Goal: Task Accomplishment & Management: Use online tool/utility

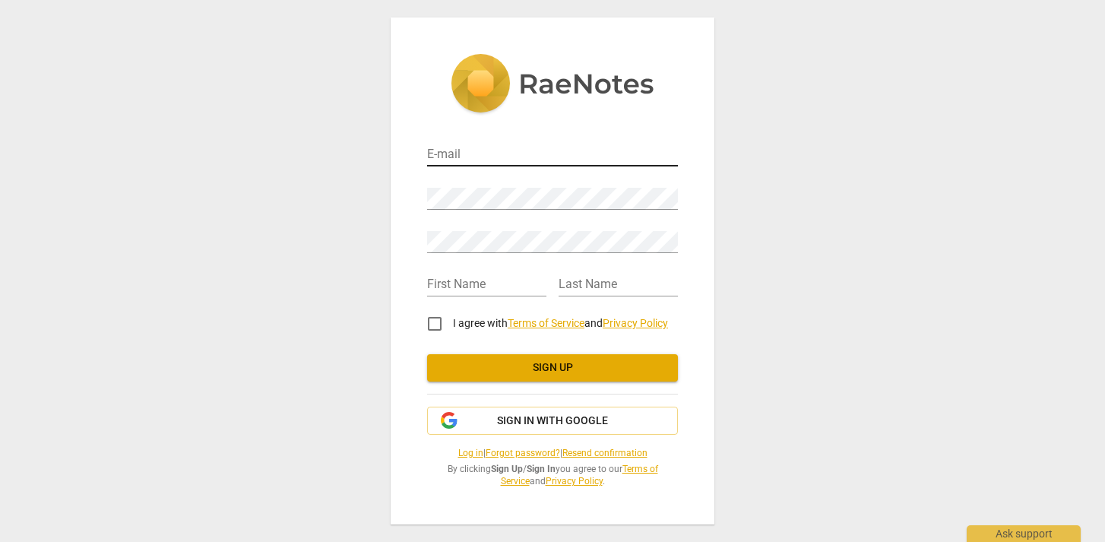
click at [465, 155] on input "email" at bounding box center [552, 155] width 251 height 22
type input "louise@courageousconversations.biz"
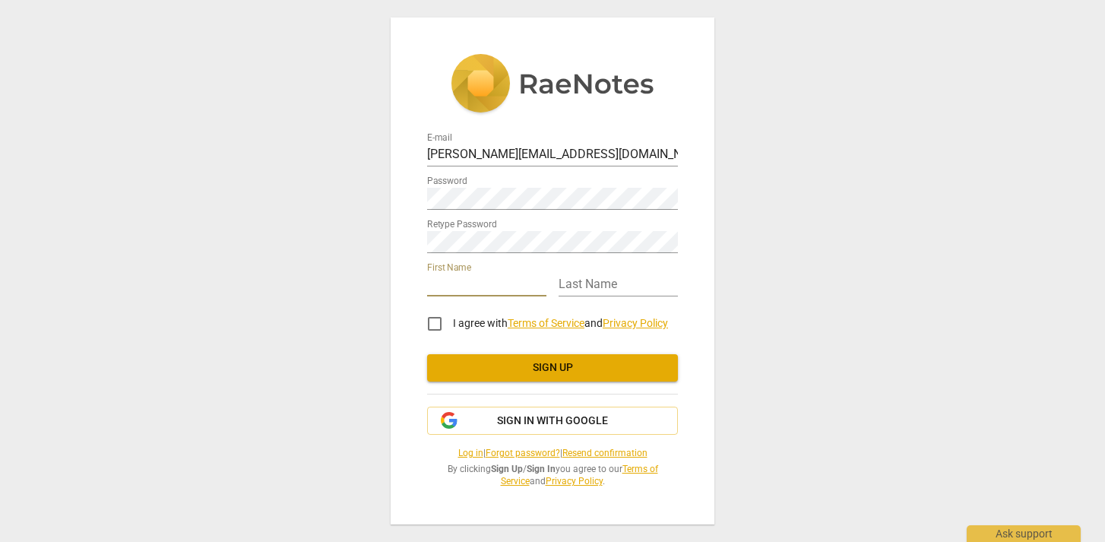
click at [477, 288] on input "text" at bounding box center [486, 285] width 119 height 22
type input "Louise"
type input "Gilliland"
click at [435, 326] on input "I agree with Terms of Service and Privacy Policy" at bounding box center [434, 324] width 36 height 36
checkbox input "true"
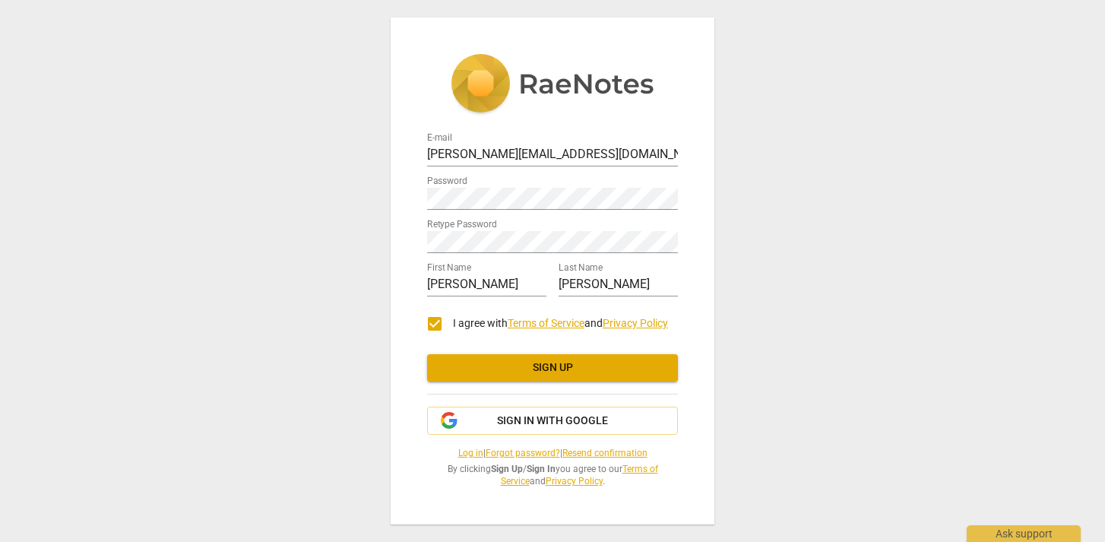
click at [520, 366] on span "Sign up" at bounding box center [552, 367] width 226 height 15
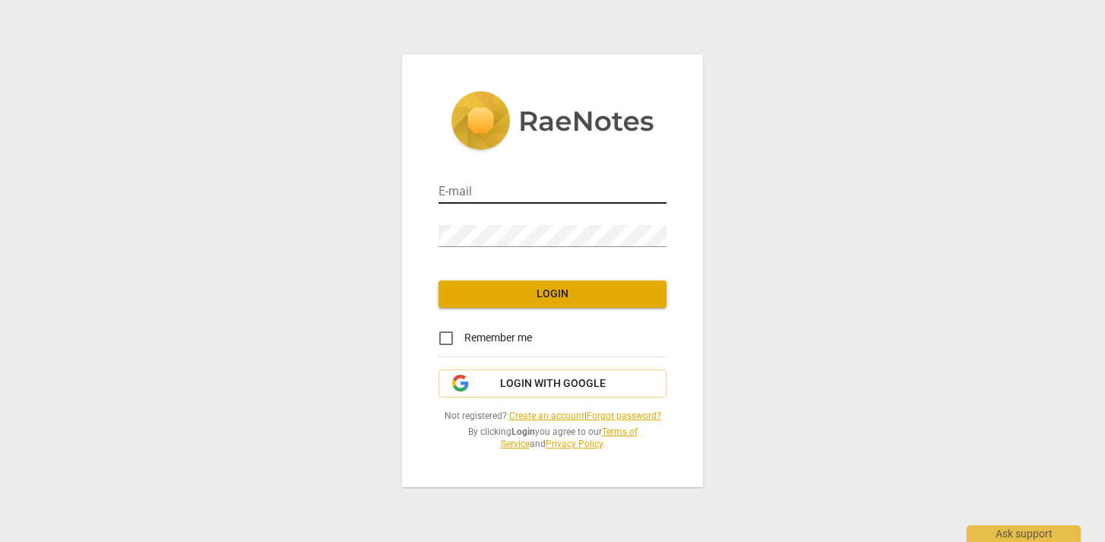
click at [471, 200] on input "email" at bounding box center [553, 193] width 228 height 22
type input "[PERSON_NAME][EMAIL_ADDRESS][DOMAIN_NAME]"
click at [448, 337] on input "Remember me" at bounding box center [446, 338] width 36 height 36
checkbox input "true"
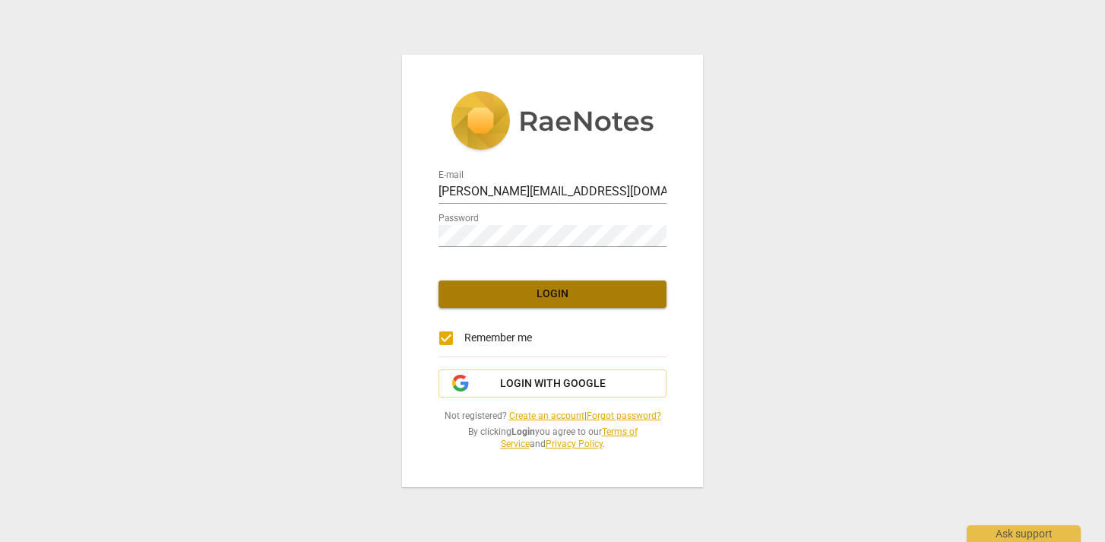
click at [520, 295] on span "Login" at bounding box center [553, 294] width 204 height 15
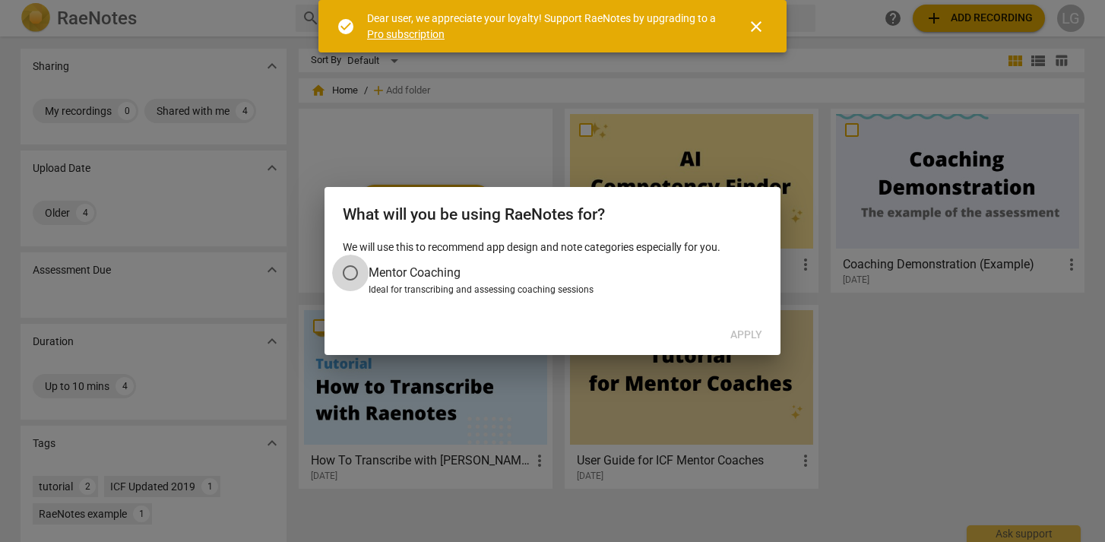
click at [347, 272] on input "Mentor Coaching" at bounding box center [350, 273] width 36 height 36
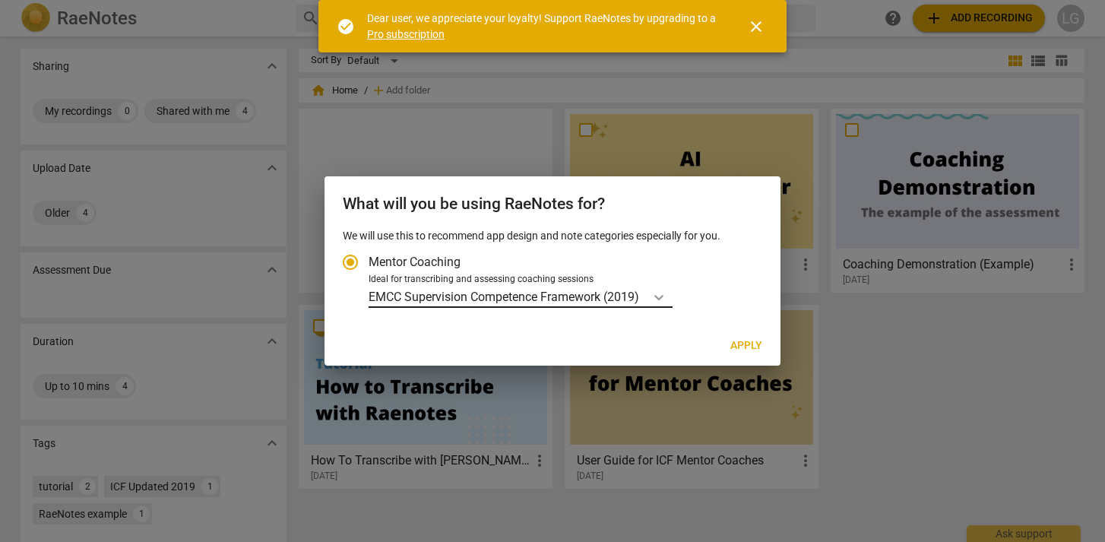
click at [656, 297] on icon "Account type" at bounding box center [658, 297] width 15 height 15
click at [0, 0] on input "Ideal for transcribing and assessing coaching sessions EMCC Supervision Compete…" at bounding box center [0, 0] width 0 height 0
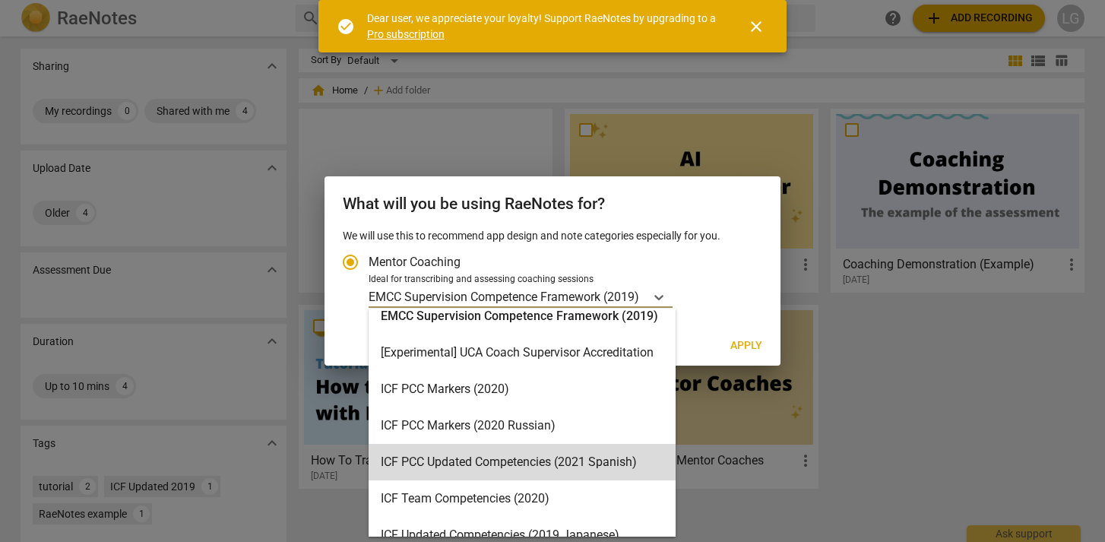
scroll to position [11, 0]
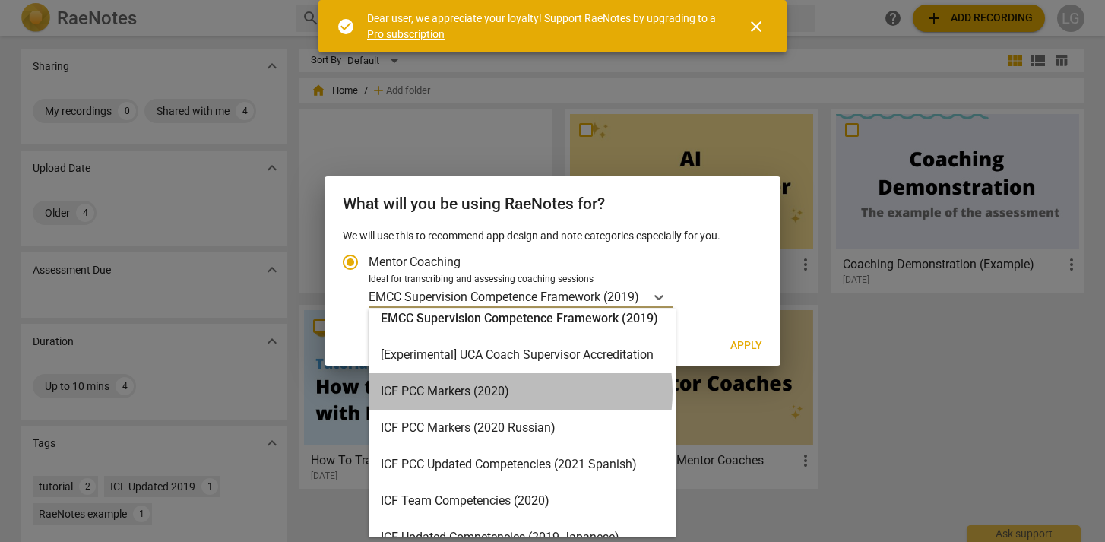
click at [513, 391] on div "ICF PCC Markers (2020)" at bounding box center [522, 391] width 307 height 36
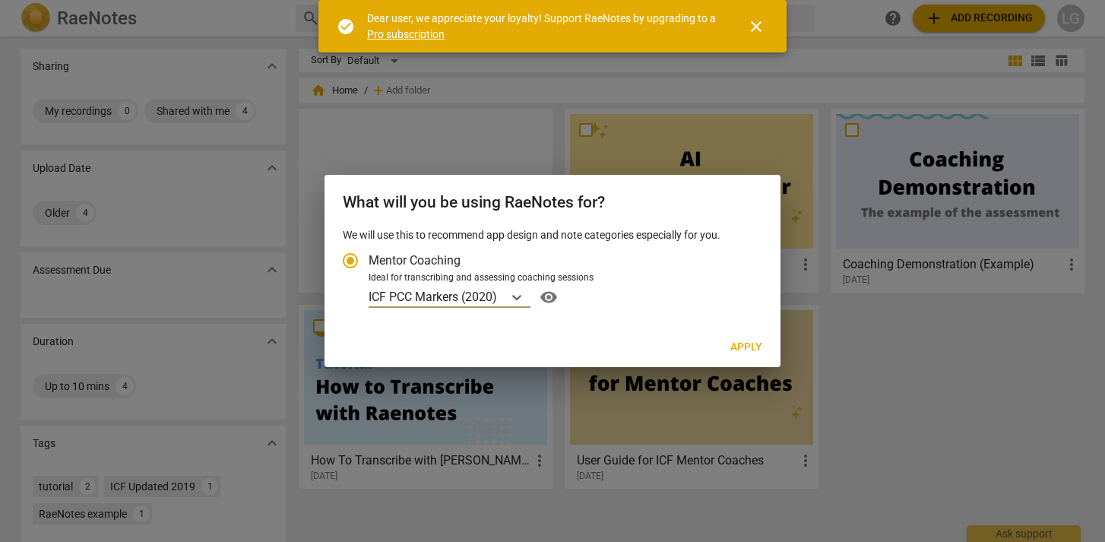
click at [740, 349] on span "Apply" at bounding box center [746, 347] width 32 height 15
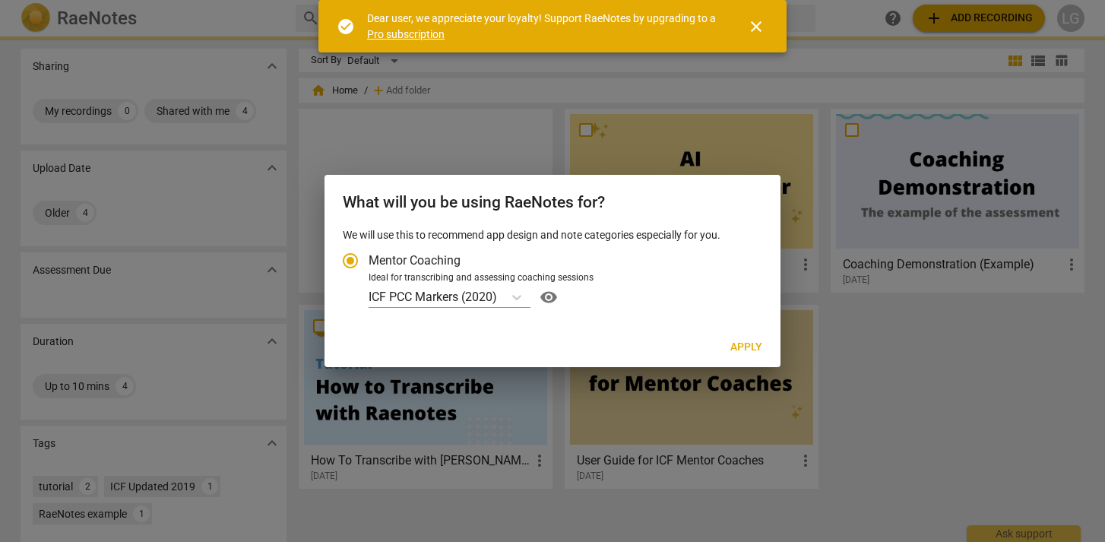
radio input "false"
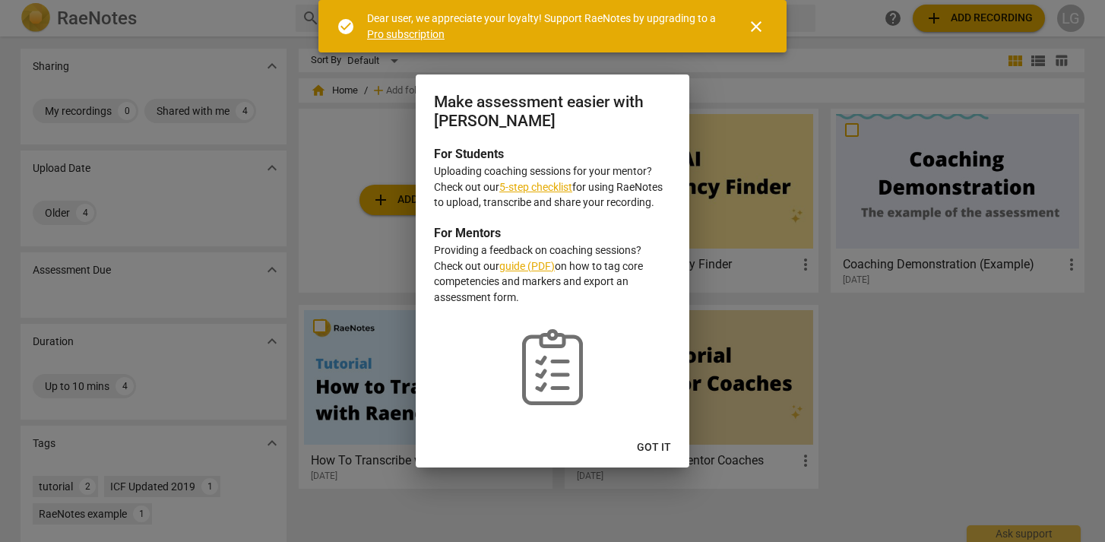
click at [651, 445] on span "Got it" at bounding box center [654, 447] width 34 height 15
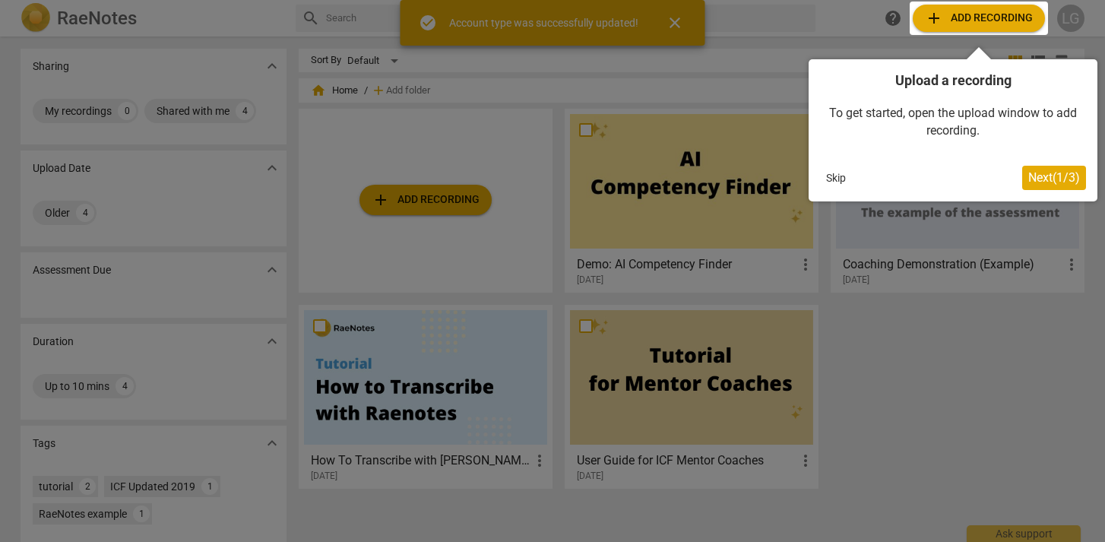
click at [438, 207] on div at bounding box center [552, 271] width 1105 height 542
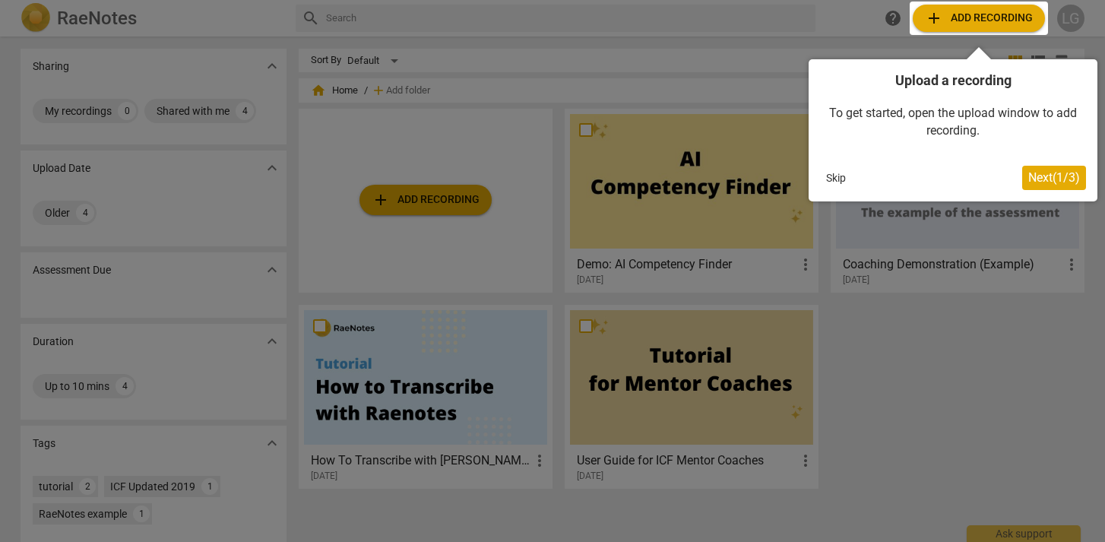
click at [1029, 178] on span "Next ( 1 / 3 )" at bounding box center [1054, 177] width 52 height 14
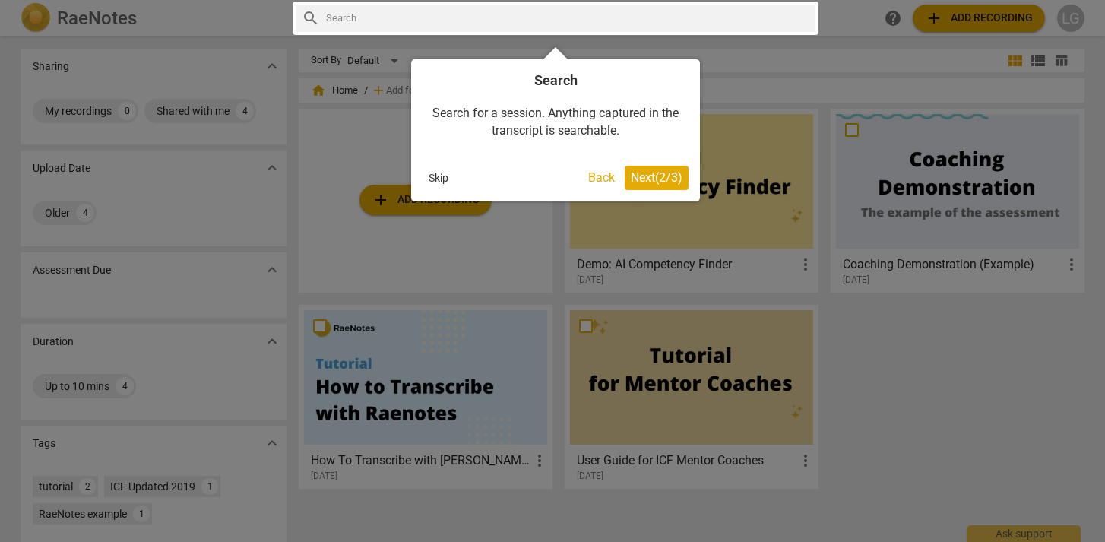
click at [638, 177] on span "Next ( 2 / 3 )" at bounding box center [657, 177] width 52 height 14
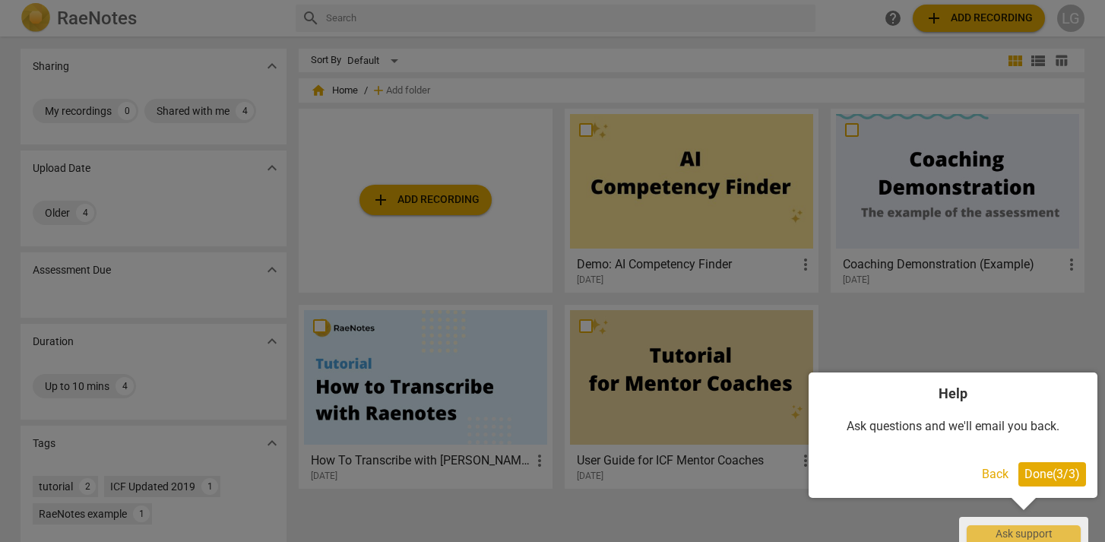
click at [1049, 473] on span "Done ( 3 / 3 )" at bounding box center [1051, 474] width 55 height 14
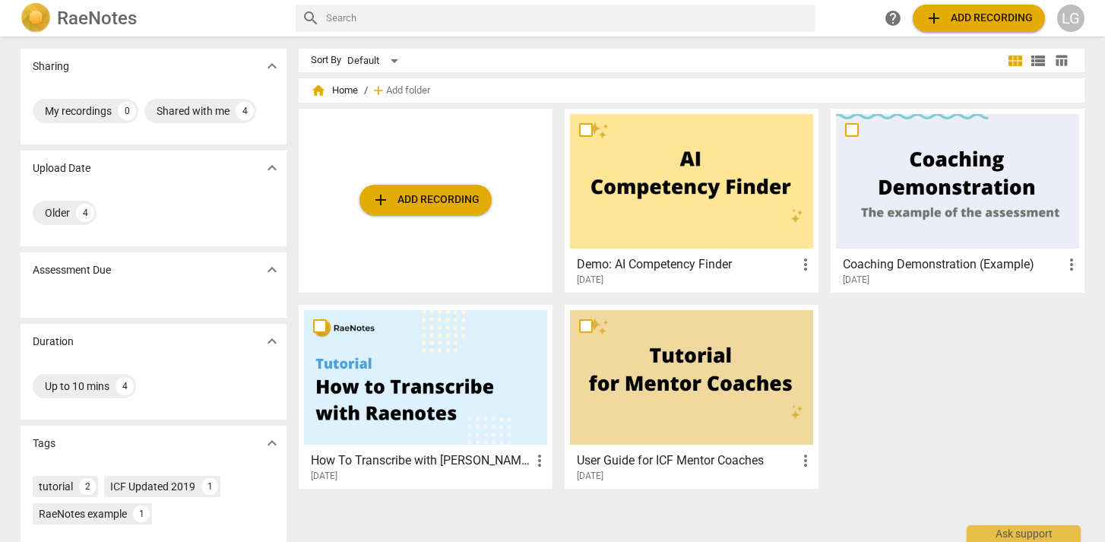
click at [448, 210] on button "add Add recording" at bounding box center [425, 200] width 132 height 30
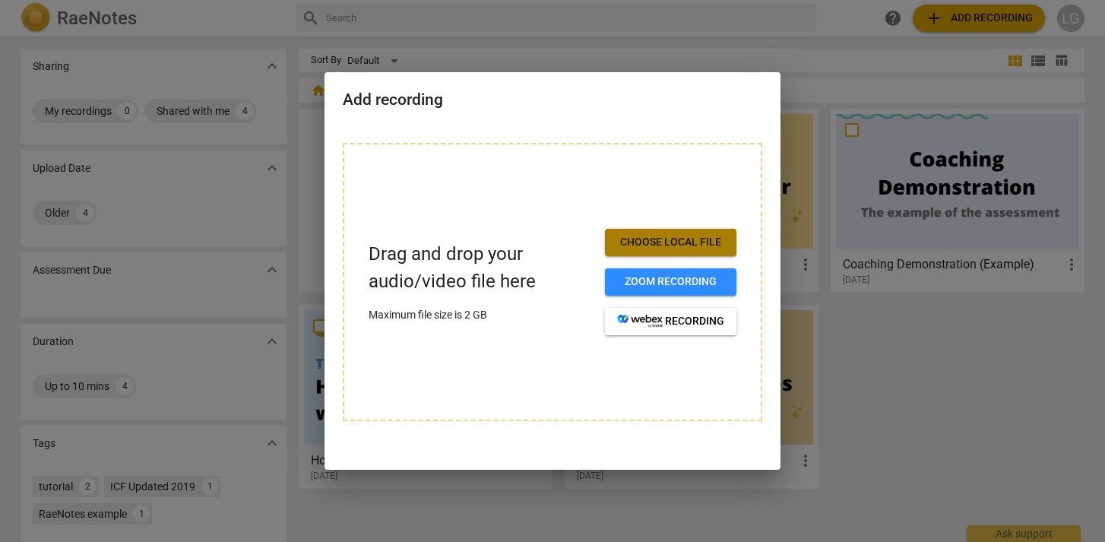
click at [663, 242] on span "Choose local file" at bounding box center [670, 242] width 107 height 15
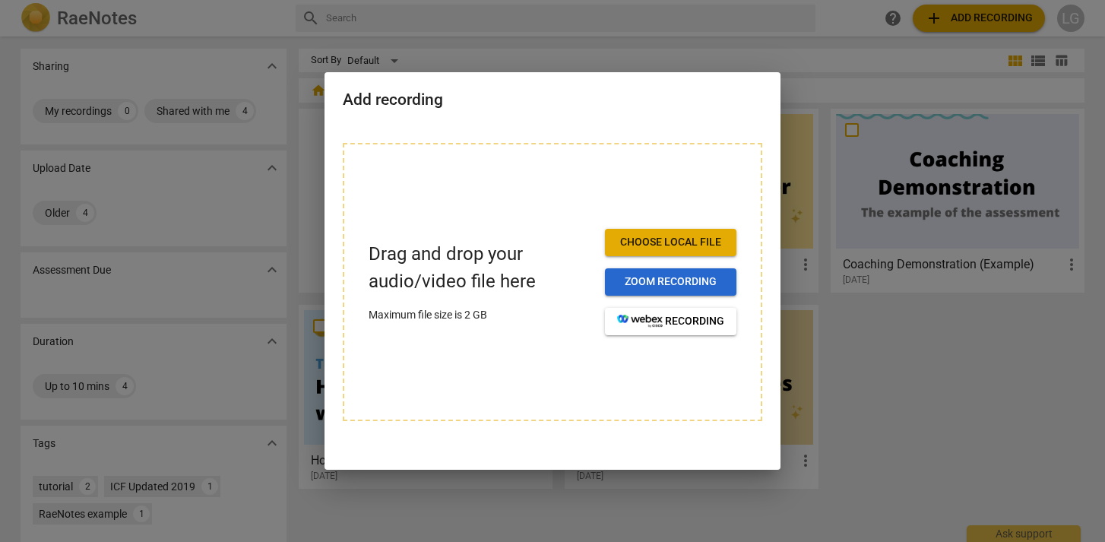
click at [660, 286] on span "Zoom recording" at bounding box center [670, 281] width 107 height 15
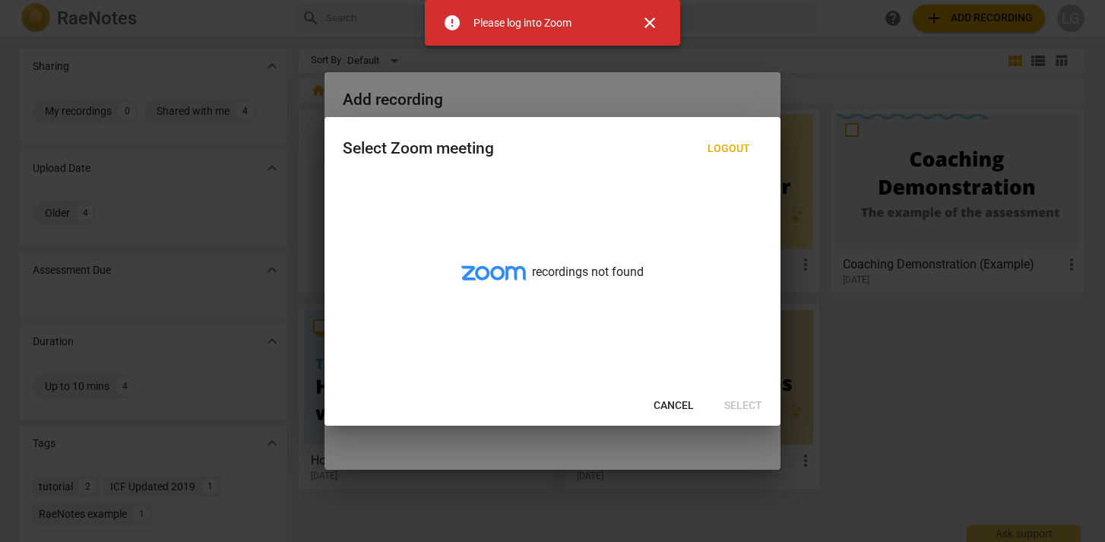
click at [669, 404] on span "Cancel" at bounding box center [674, 405] width 40 height 15
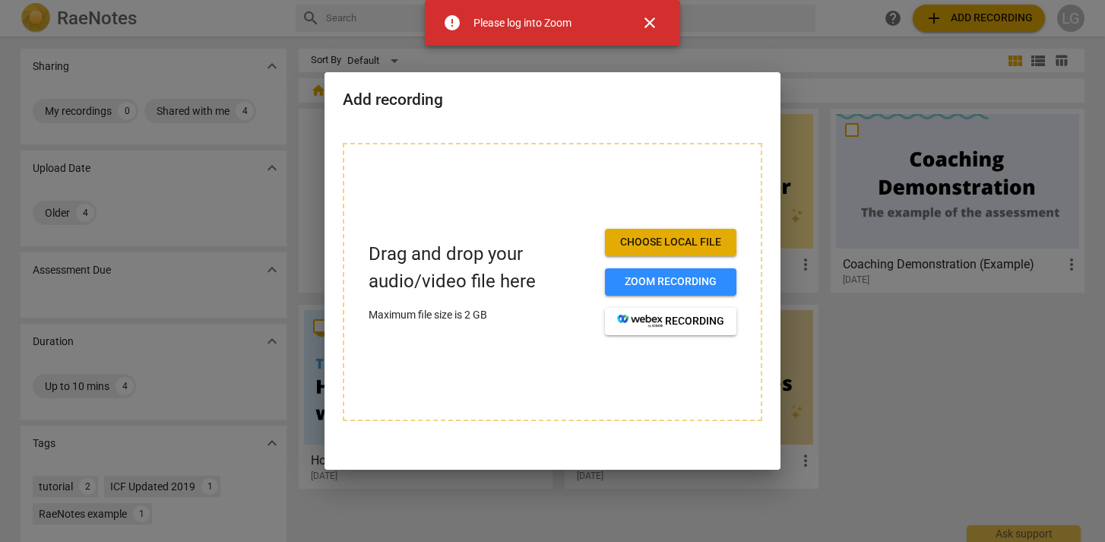
click at [660, 238] on span "Choose local file" at bounding box center [670, 242] width 107 height 15
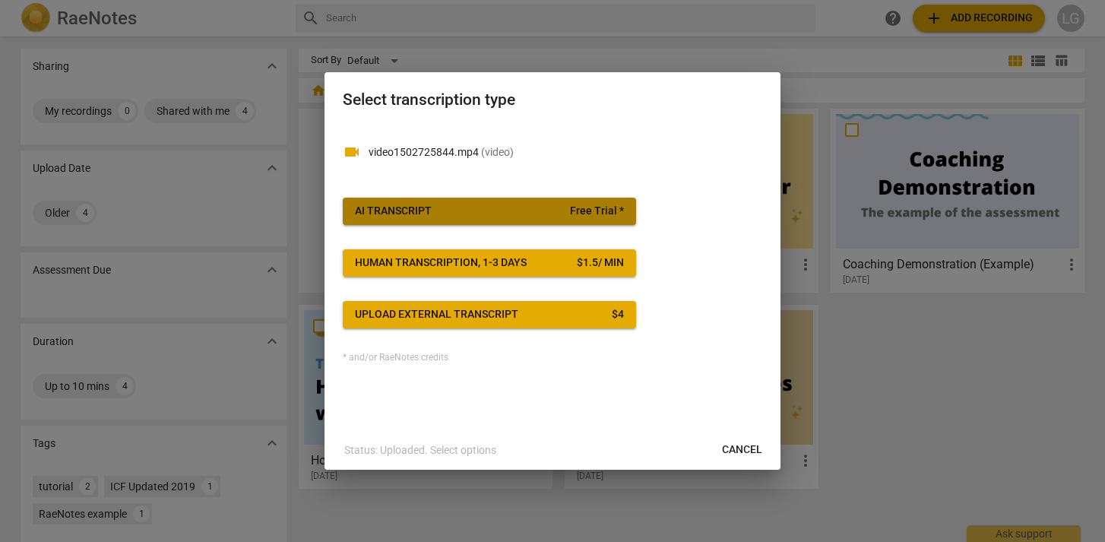
click at [473, 205] on span "AI Transcript Free Trial *" at bounding box center [489, 211] width 269 height 15
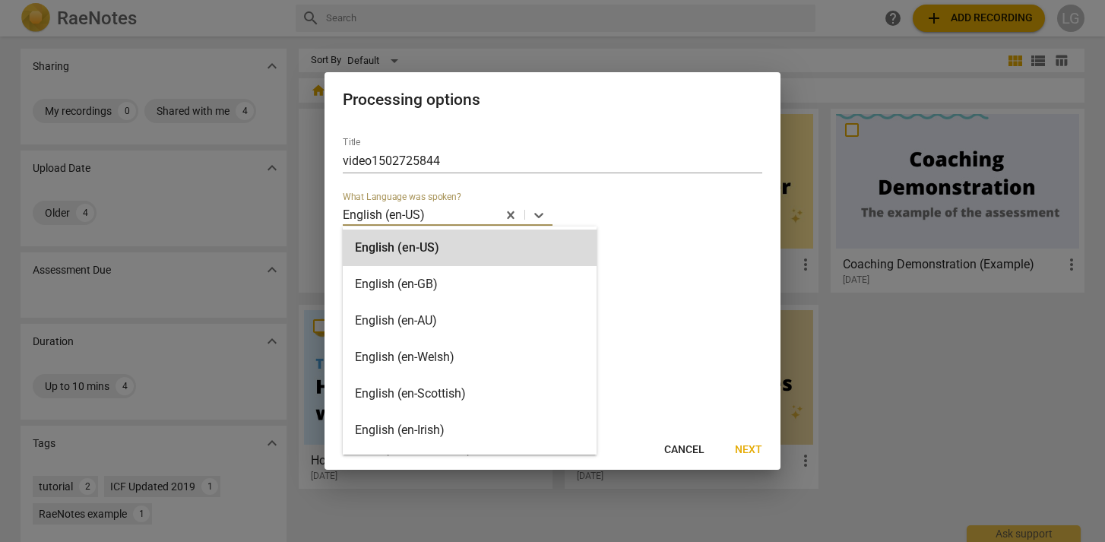
click at [459, 217] on div at bounding box center [460, 214] width 69 height 17
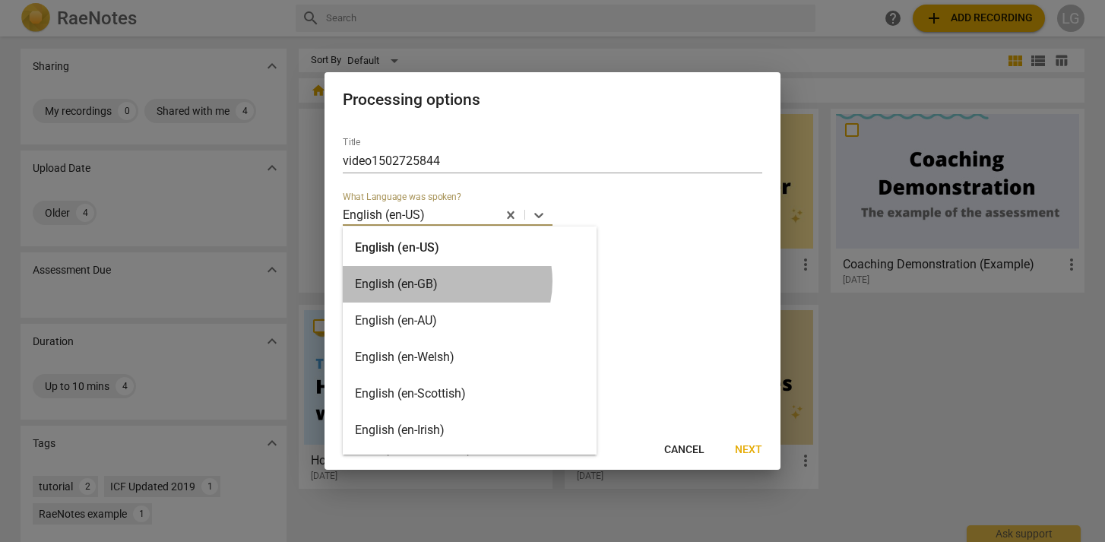
click at [446, 281] on div "English (en-GB)" at bounding box center [470, 284] width 254 height 36
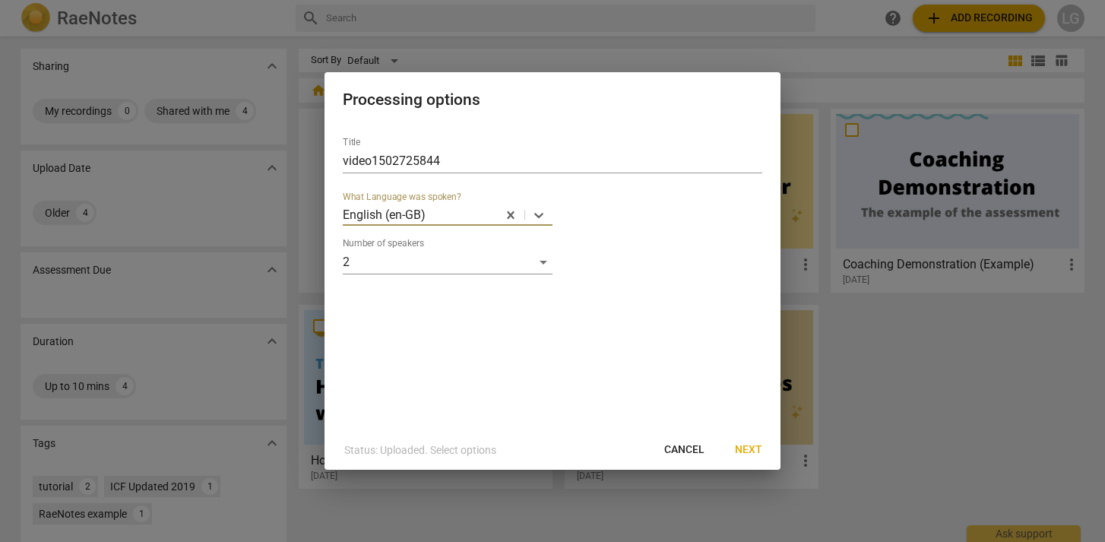
click at [742, 451] on span "Next" at bounding box center [748, 449] width 27 height 15
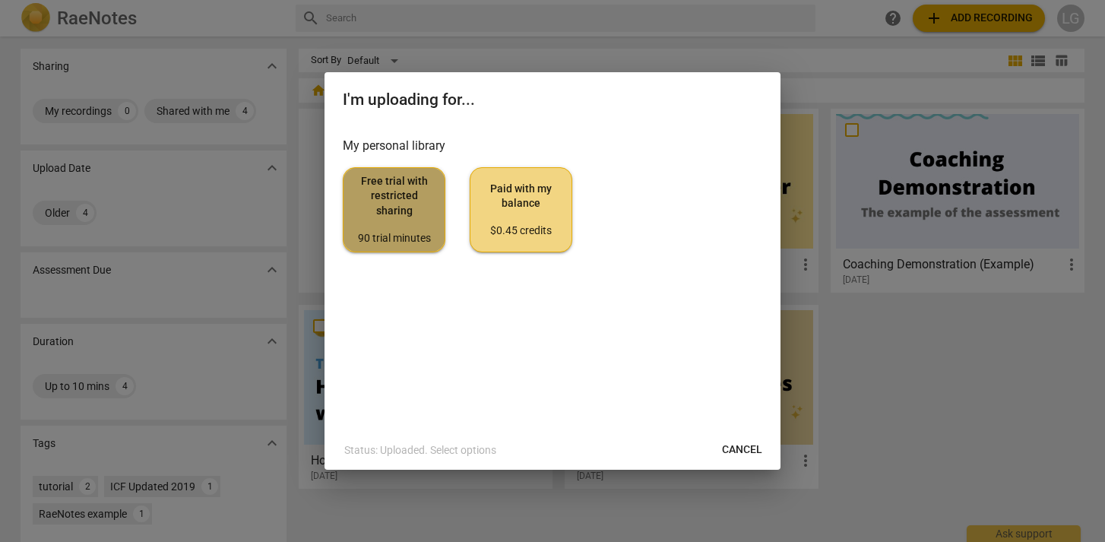
click at [393, 214] on span "Free trial with restricted sharing 90 trial minutes" at bounding box center [394, 209] width 77 height 71
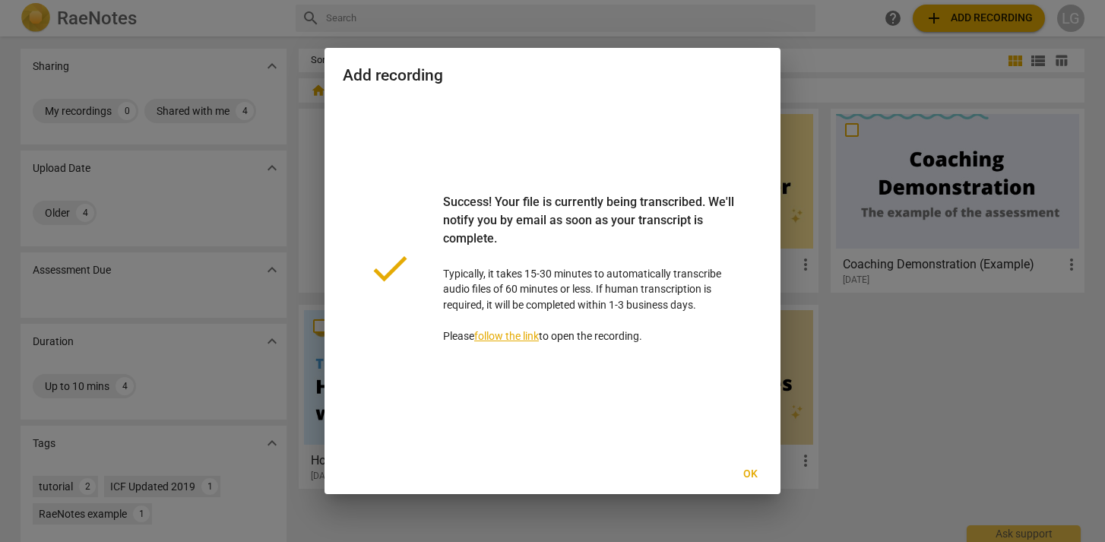
click at [749, 473] on span "Ok" at bounding box center [750, 474] width 24 height 15
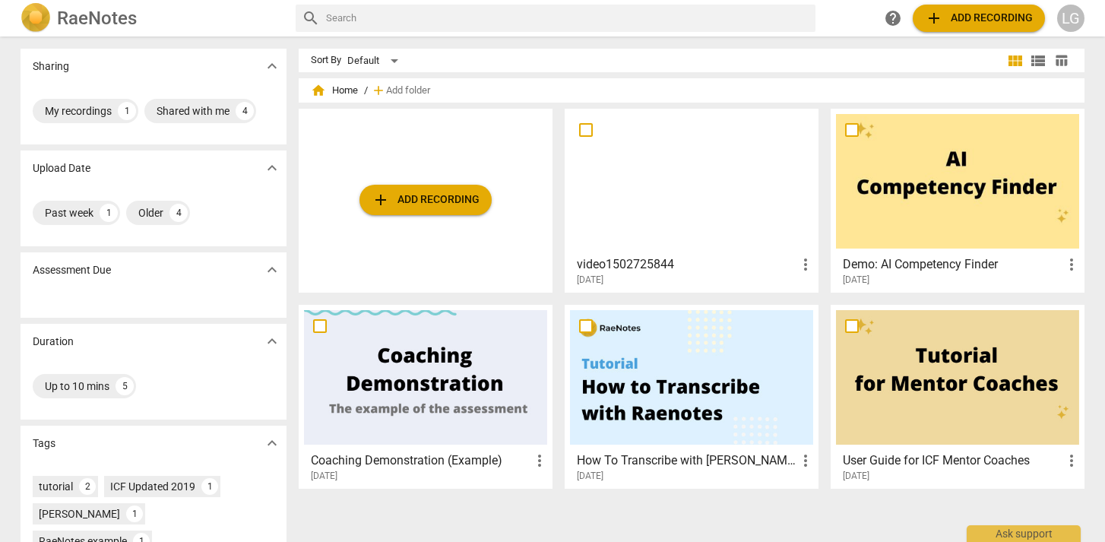
click at [692, 240] on div at bounding box center [691, 181] width 243 height 135
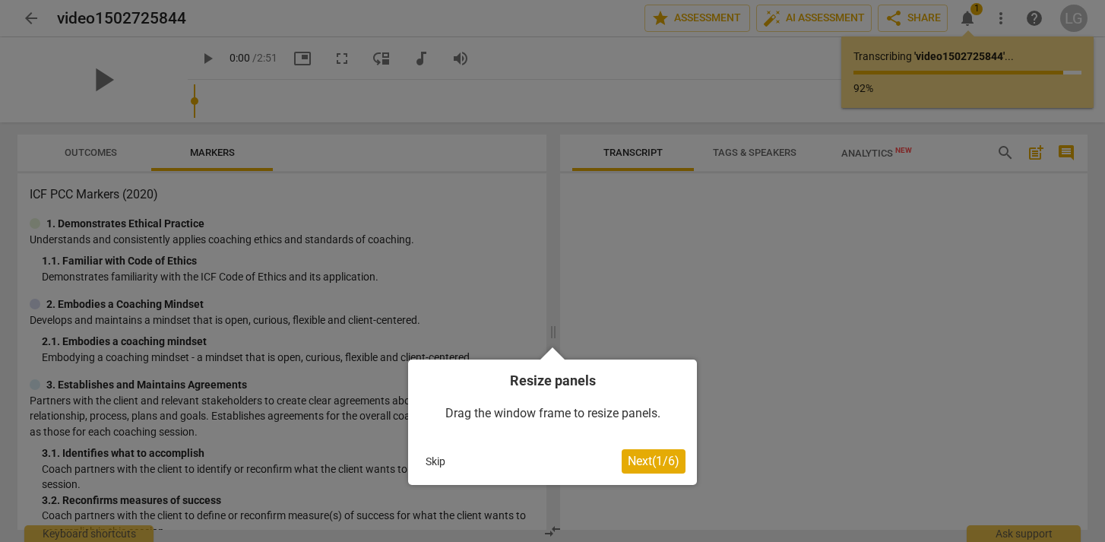
click at [434, 461] on button "Skip" at bounding box center [436, 461] width 32 height 23
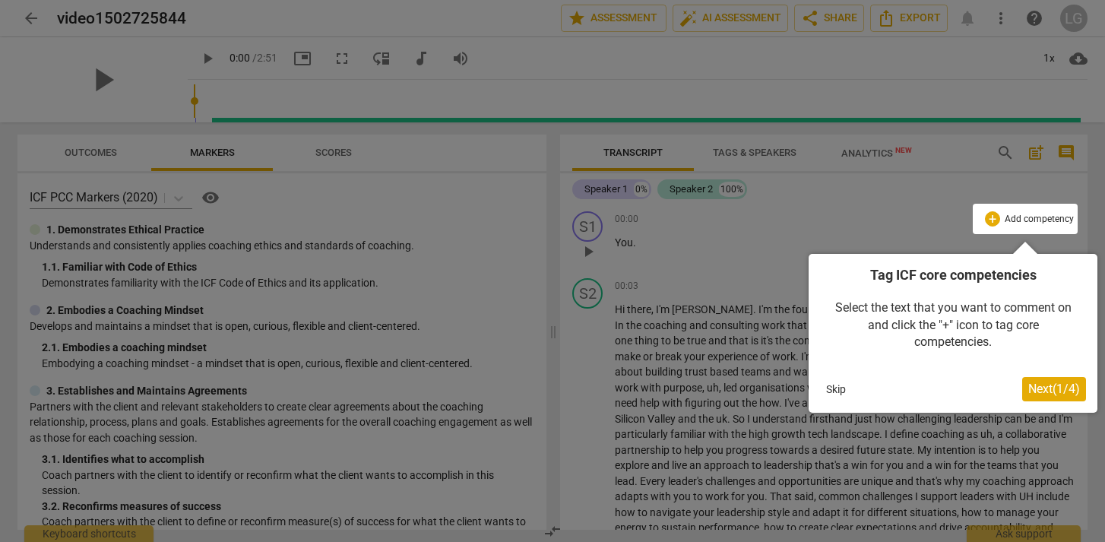
click at [830, 391] on button "Skip" at bounding box center [836, 389] width 32 height 23
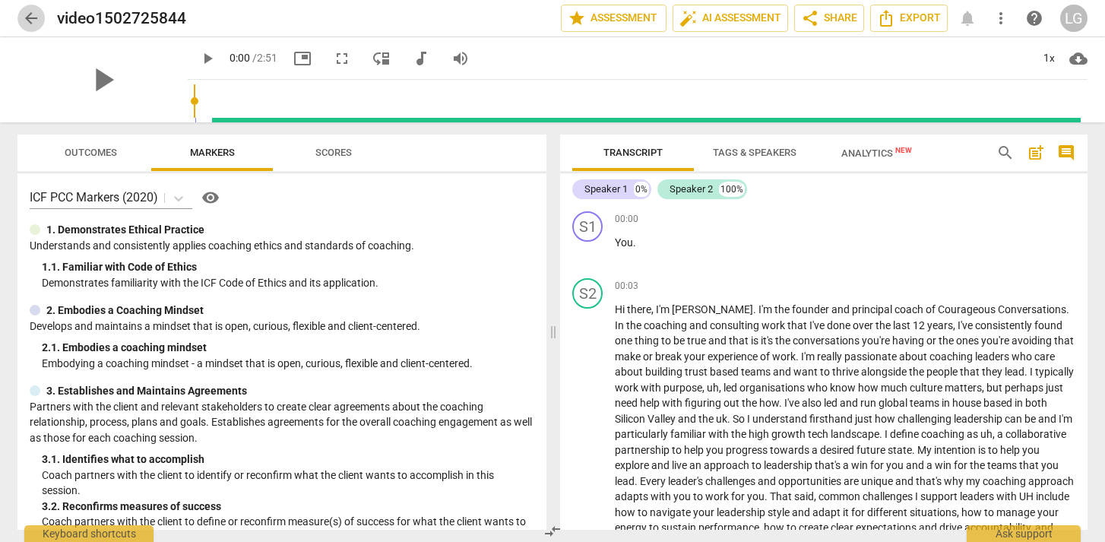
click at [30, 20] on span "arrow_back" at bounding box center [31, 18] width 18 height 18
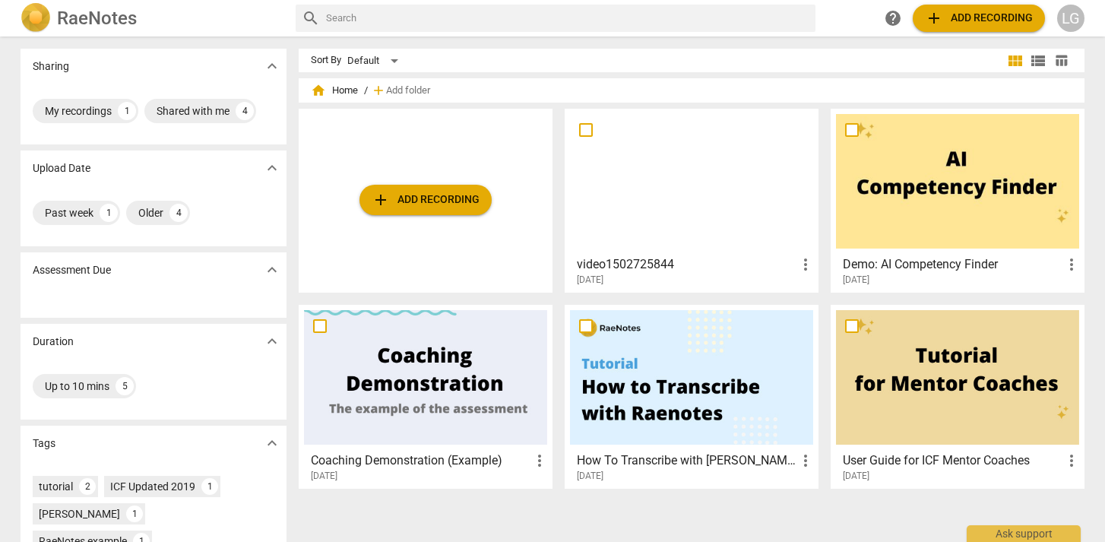
click at [802, 262] on span "more_vert" at bounding box center [805, 264] width 18 height 18
click at [812, 306] on li "Delete" at bounding box center [822, 301] width 58 height 36
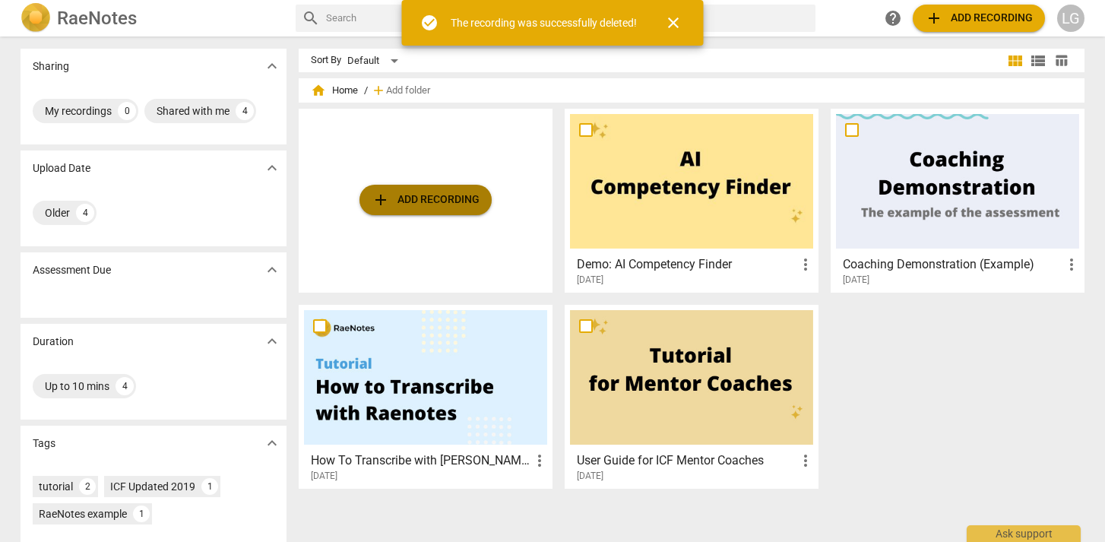
click at [417, 195] on span "add Add recording" at bounding box center [426, 200] width 108 height 18
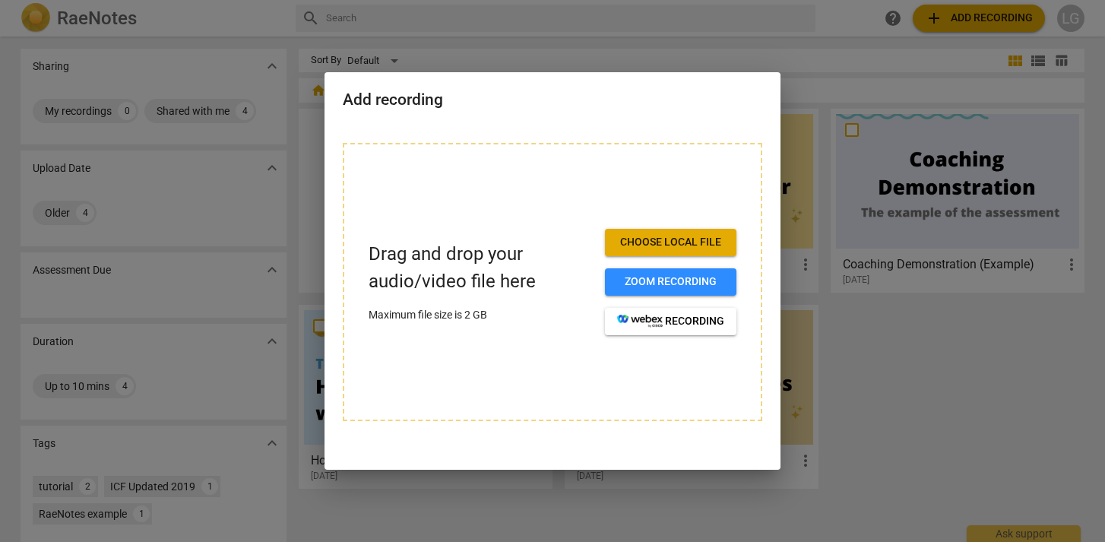
click at [690, 245] on span "Choose local file" at bounding box center [670, 242] width 107 height 15
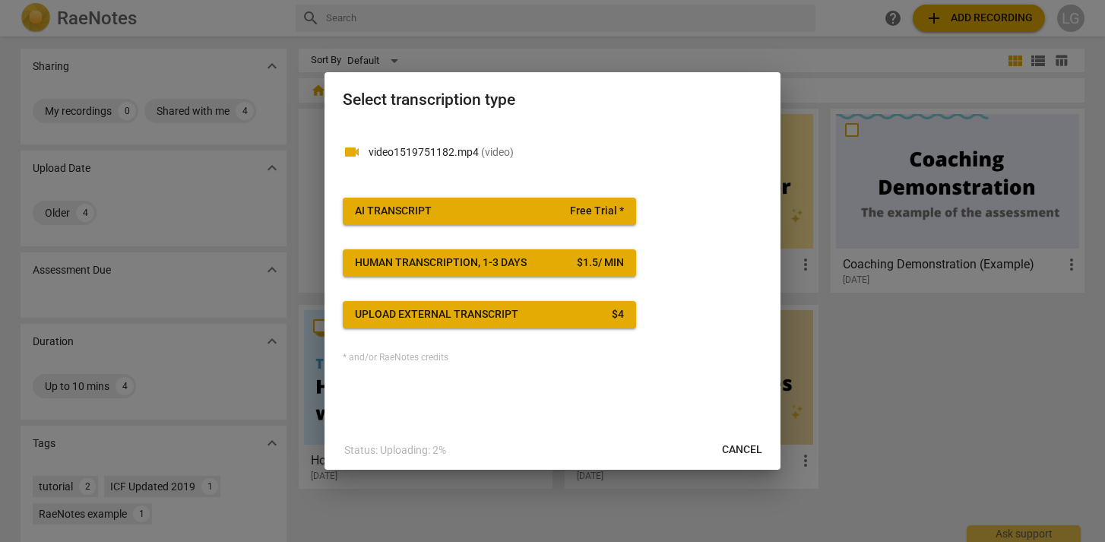
click at [562, 211] on span "AI Transcript Free Trial *" at bounding box center [489, 211] width 269 height 15
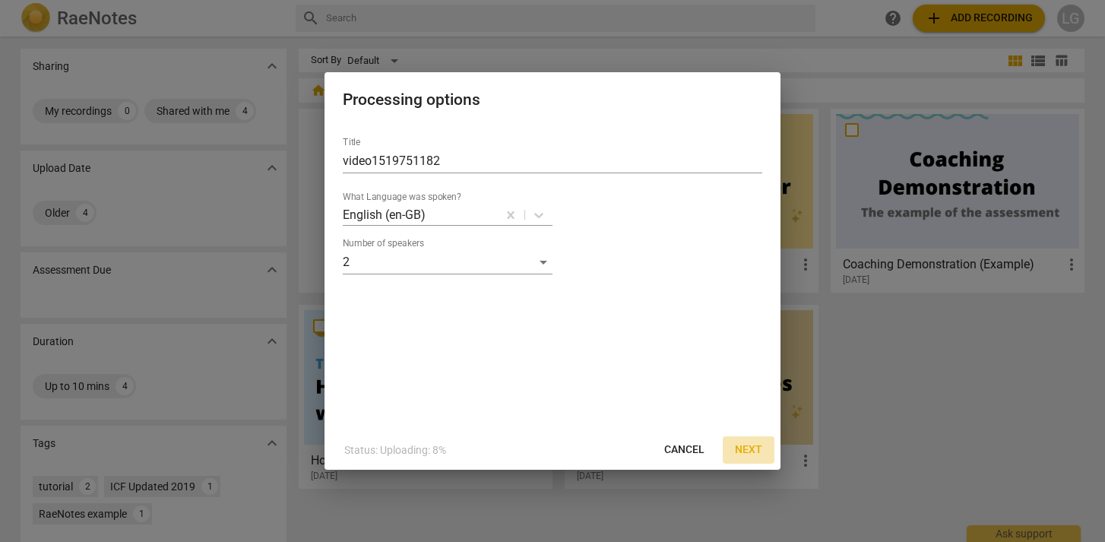
click at [752, 448] on span "Next" at bounding box center [748, 449] width 27 height 15
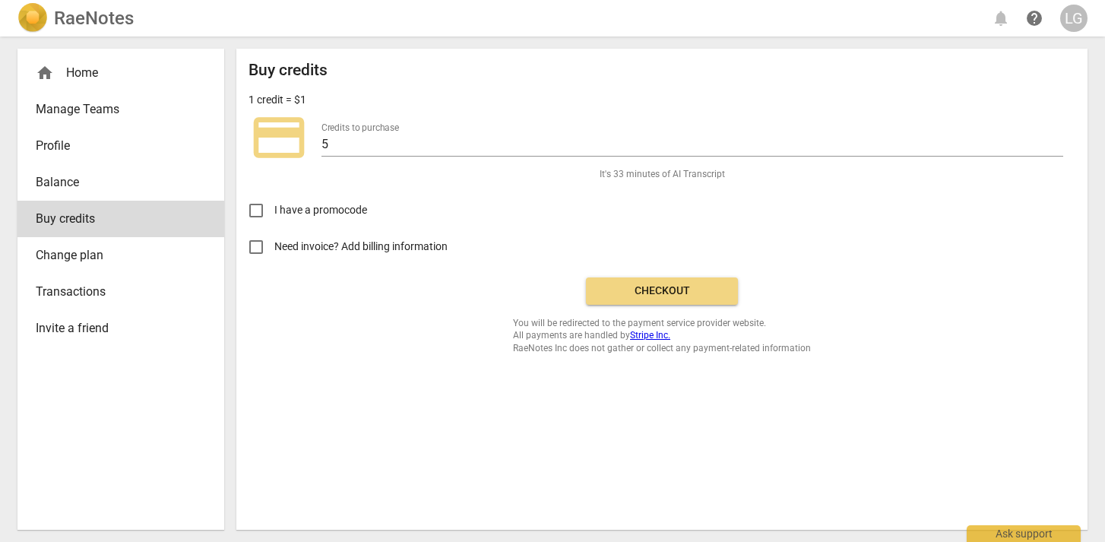
click at [253, 247] on input "Need invoice? Add billing information" at bounding box center [256, 247] width 36 height 36
checkbox input "true"
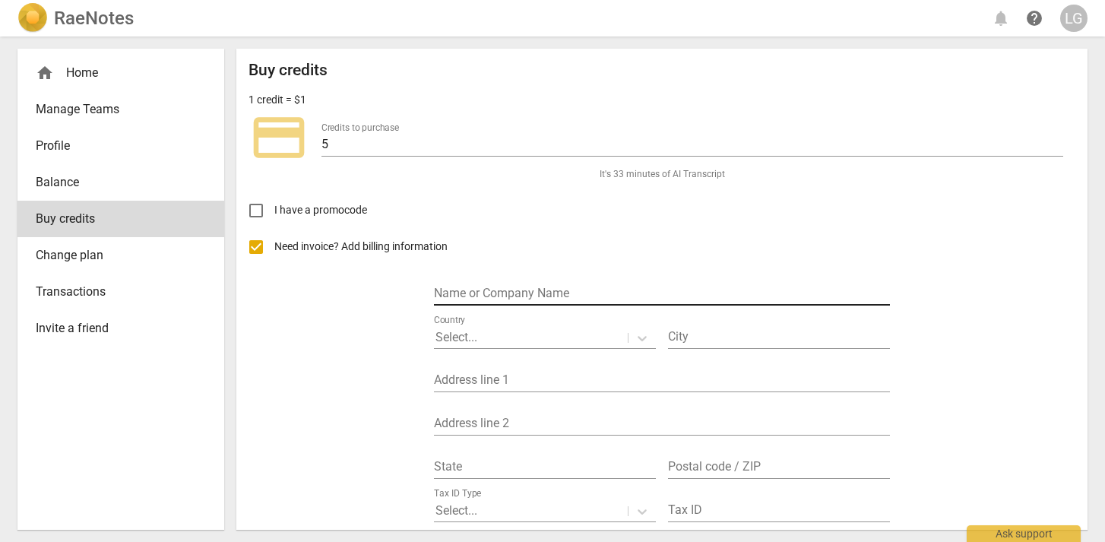
click at [492, 284] on input "text" at bounding box center [662, 294] width 456 height 22
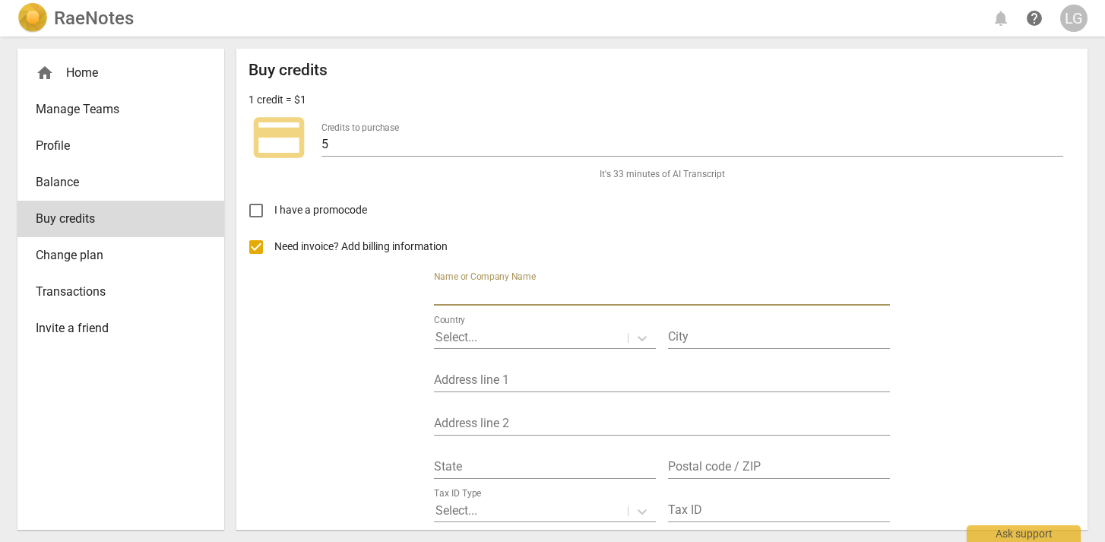
type input "Courageous Conversations"
click at [635, 337] on icon at bounding box center [642, 338] width 15 height 15
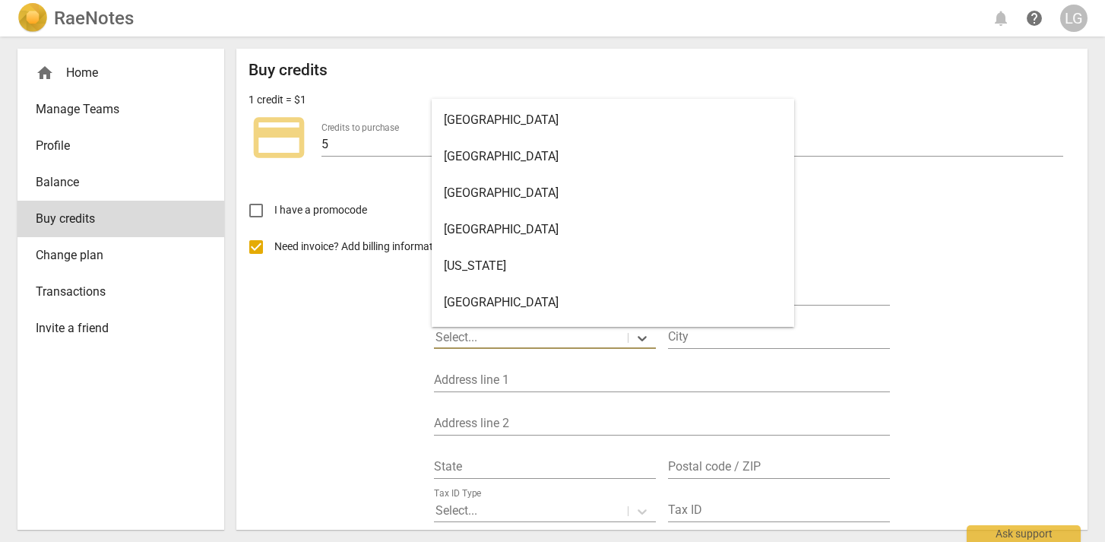
scroll to position [6, 0]
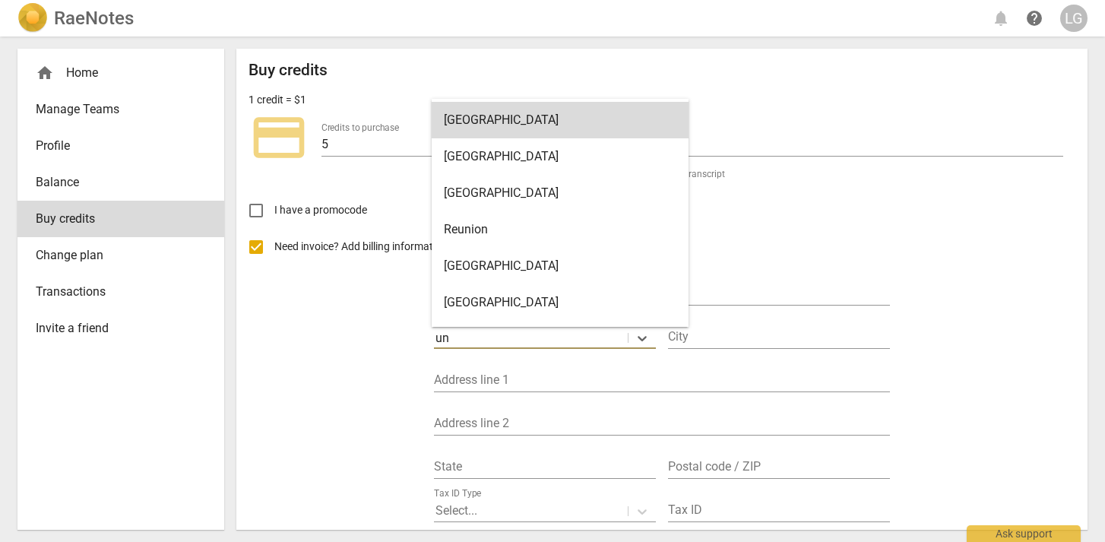
type input "uni"
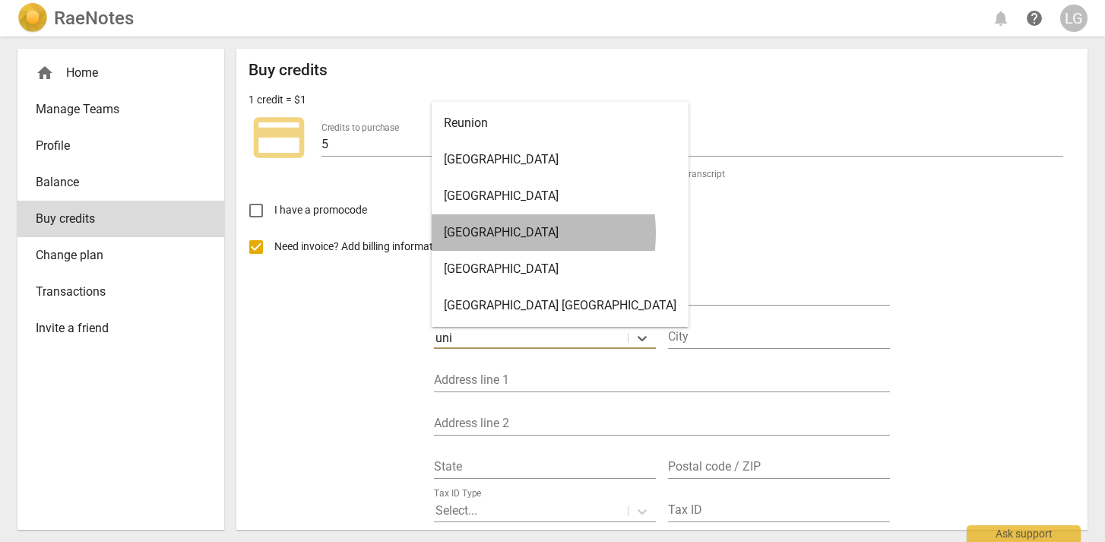
click at [496, 233] on div "United Kingdom" at bounding box center [560, 232] width 257 height 36
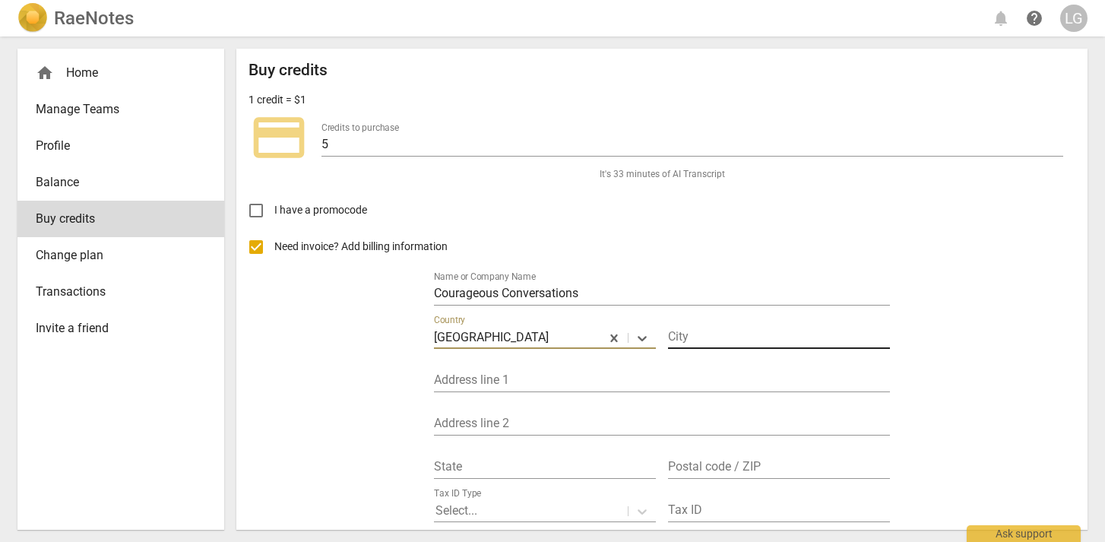
click at [686, 337] on input "text" at bounding box center [779, 338] width 222 height 22
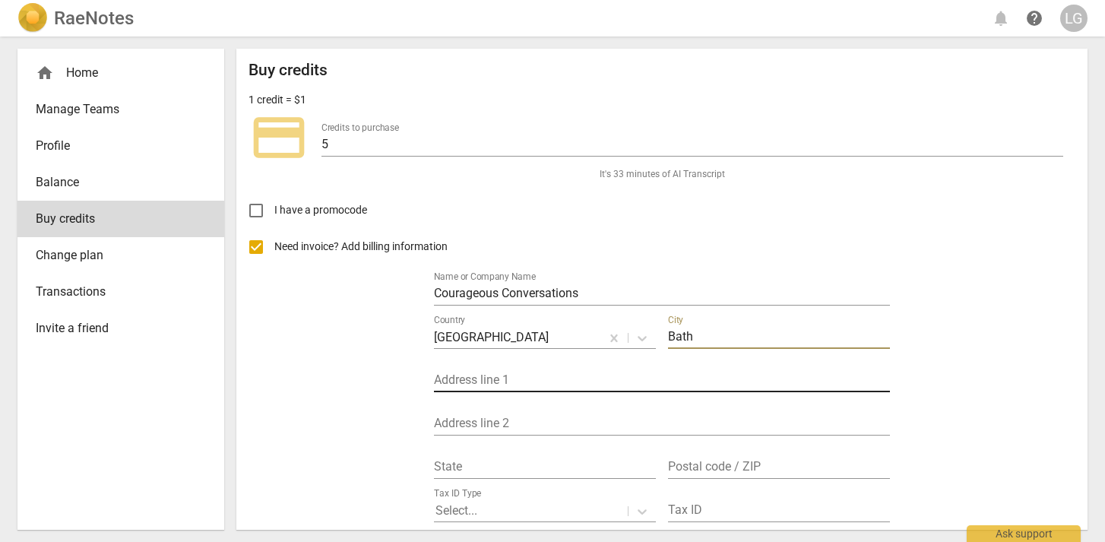
type input "Bath"
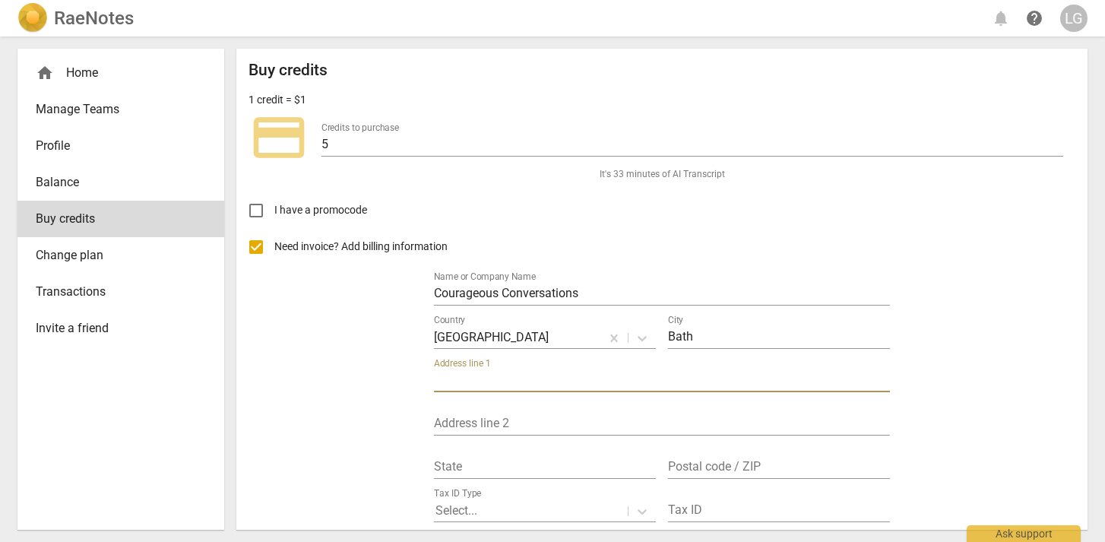
click at [498, 382] on input "text" at bounding box center [662, 381] width 456 height 22
type input "27 Cheltenham Street"
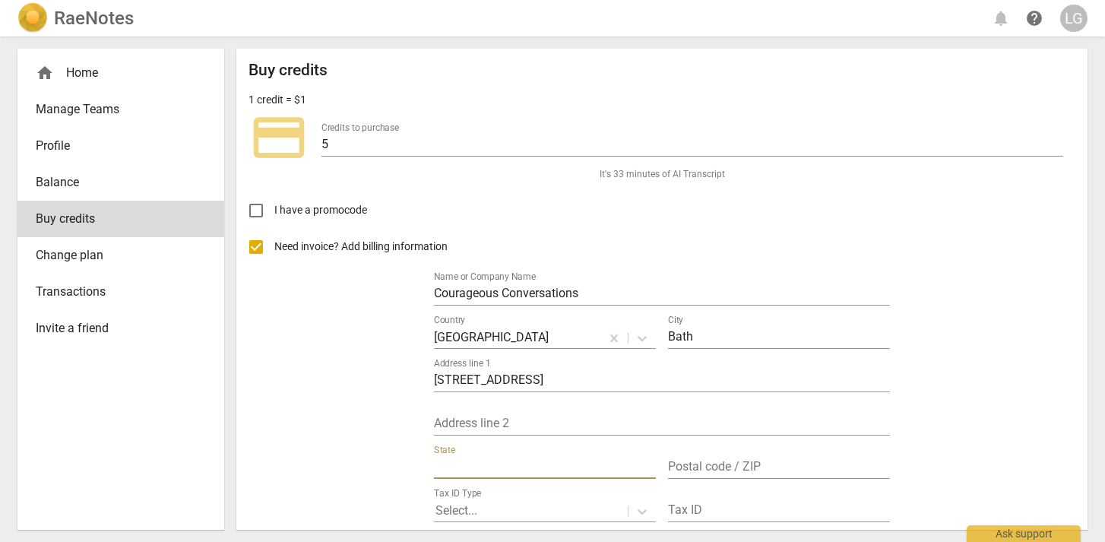
click at [477, 463] on input "text" at bounding box center [545, 468] width 222 height 22
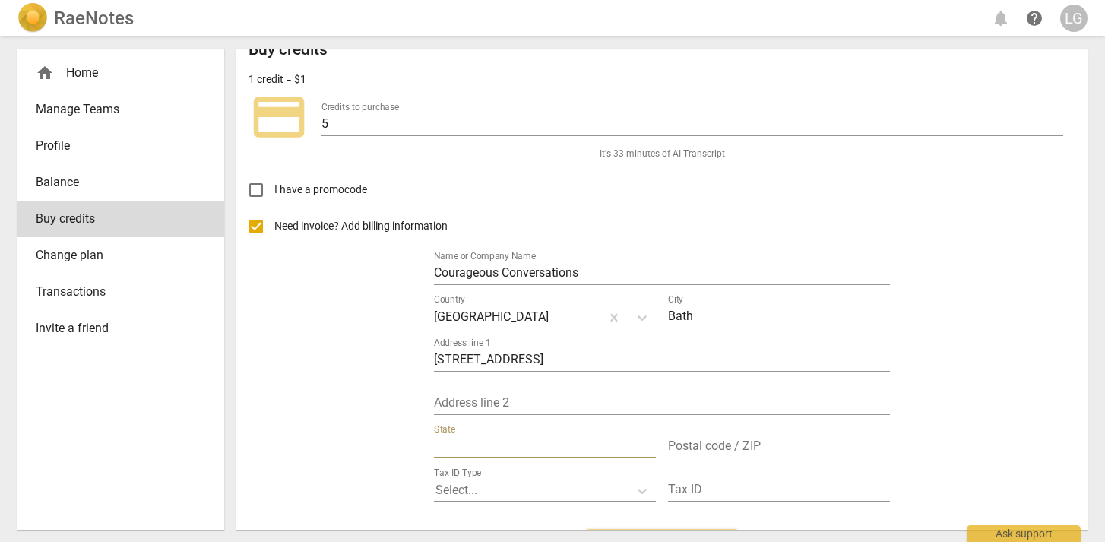
scroll to position [16, 0]
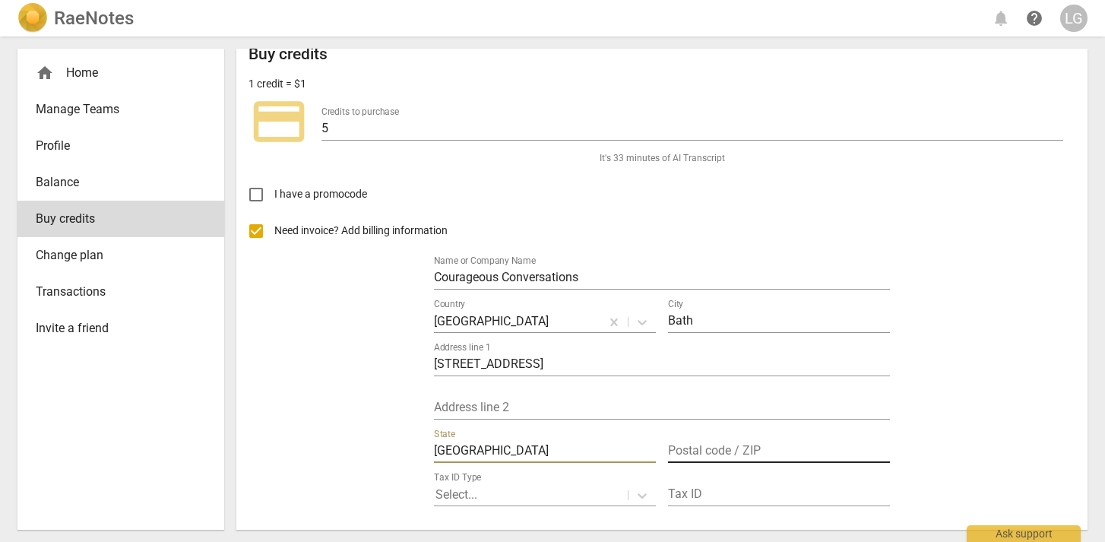
type input "Somerset"
click at [704, 443] on input "text" at bounding box center [779, 452] width 222 height 22
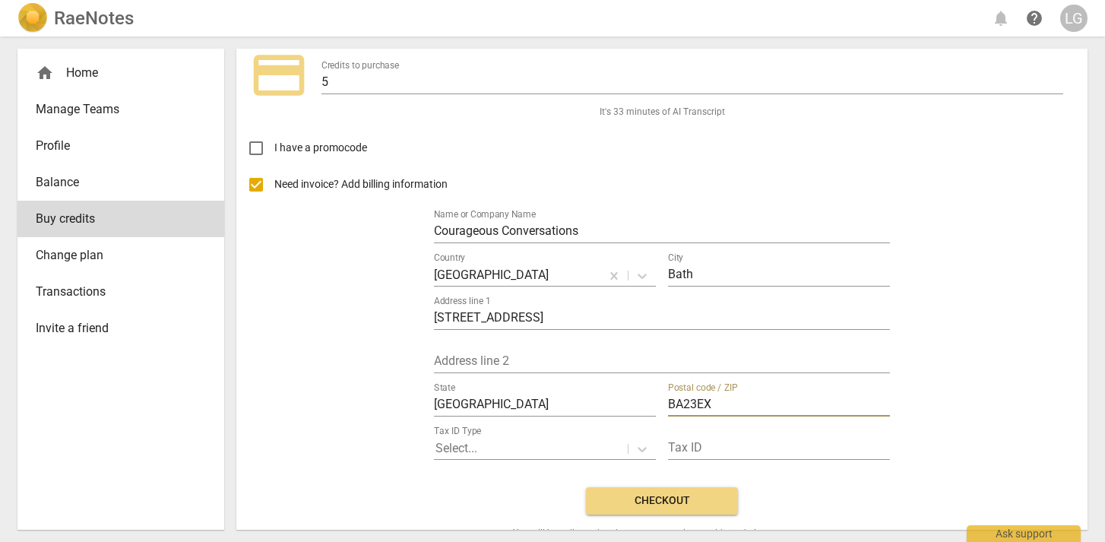
scroll to position [109, 0]
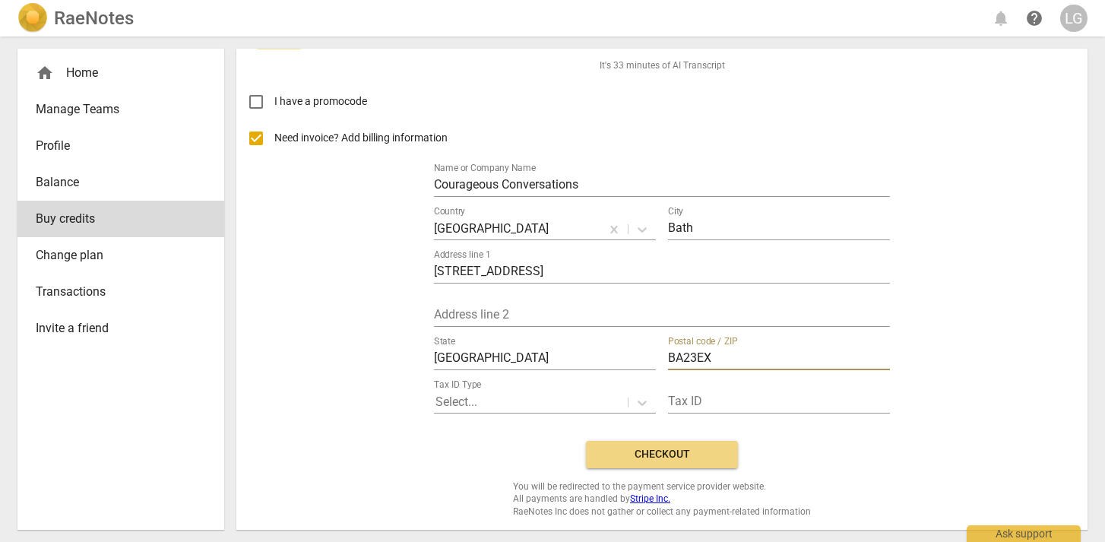
type input "BA23EX"
click at [680, 454] on span "Checkout" at bounding box center [662, 454] width 128 height 15
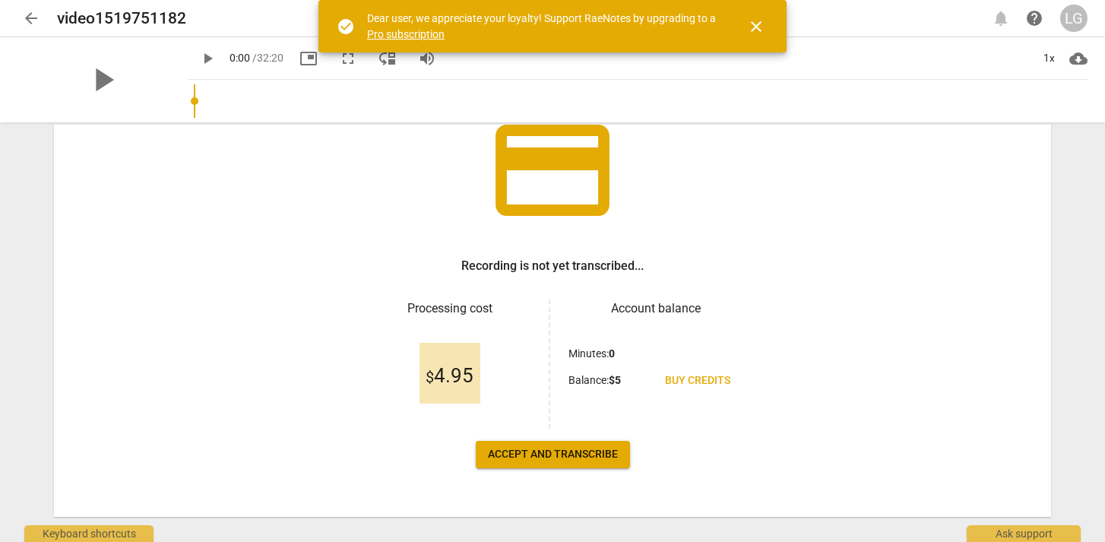
scroll to position [144, 0]
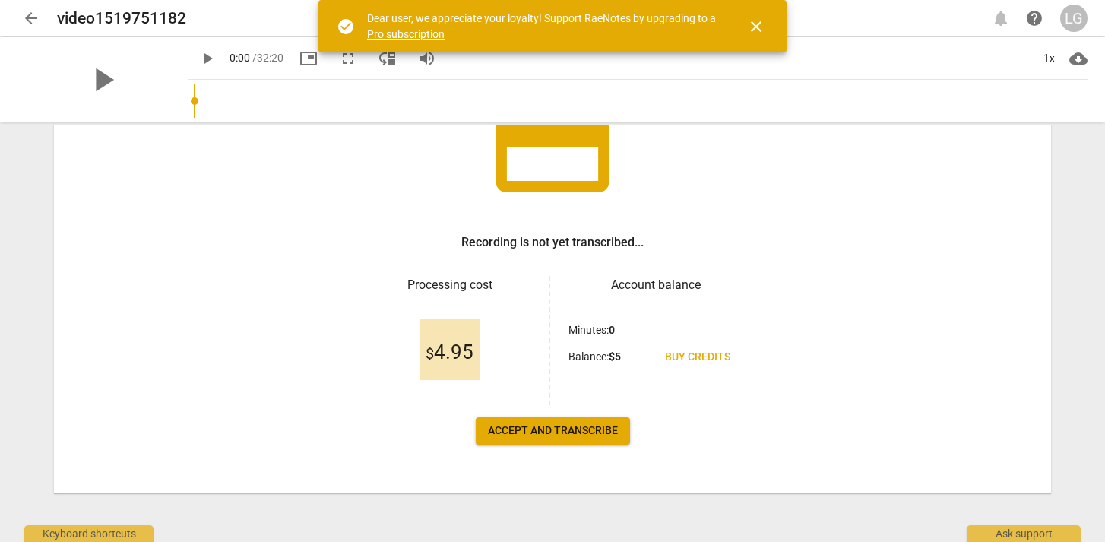
click at [585, 439] on button "Accept and transcribe" at bounding box center [553, 430] width 154 height 27
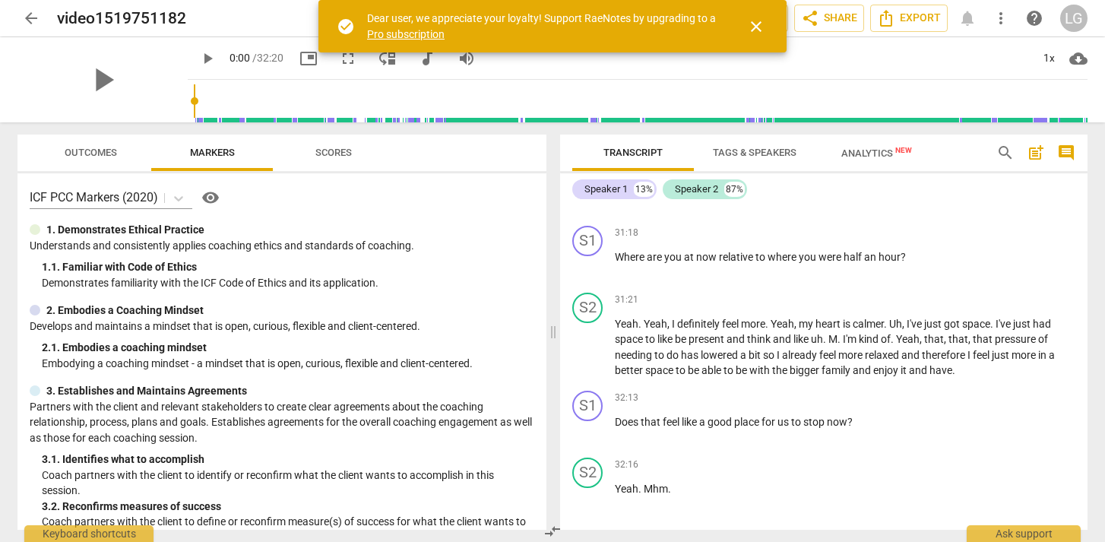
scroll to position [6192, 0]
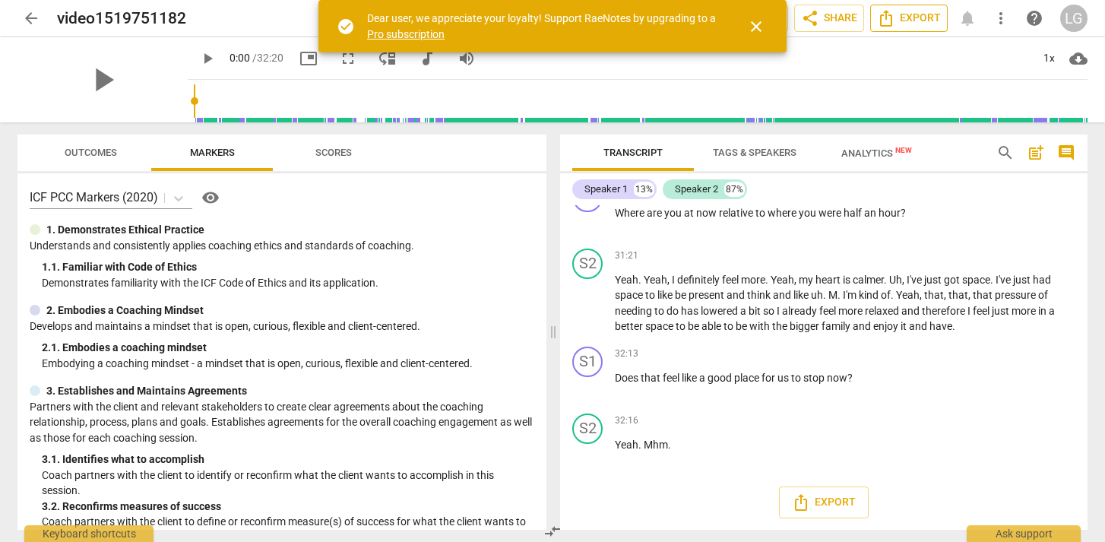
click at [905, 23] on span "Export" at bounding box center [909, 18] width 64 height 18
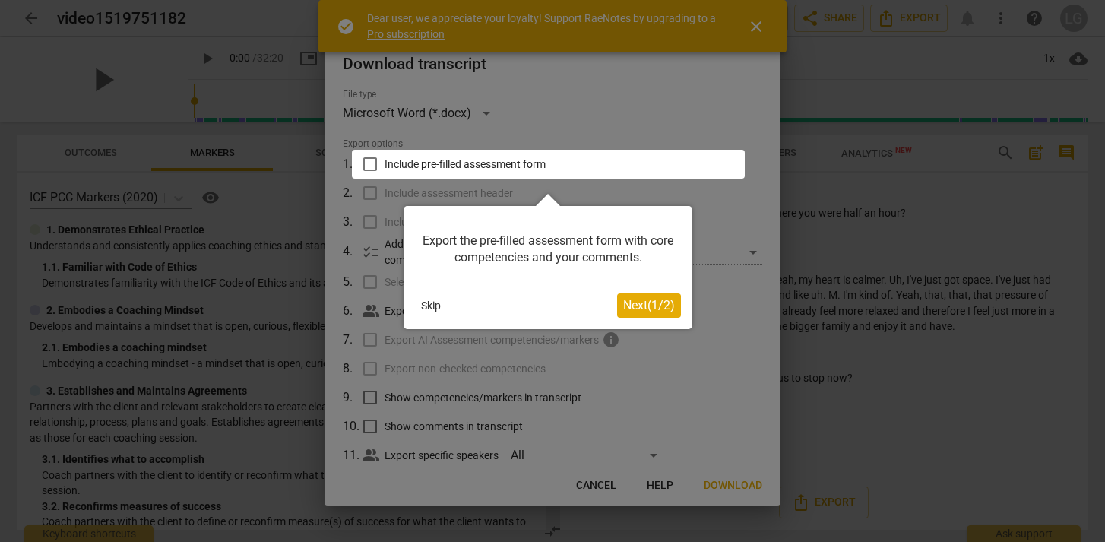
click at [430, 306] on button "Skip" at bounding box center [431, 305] width 32 height 23
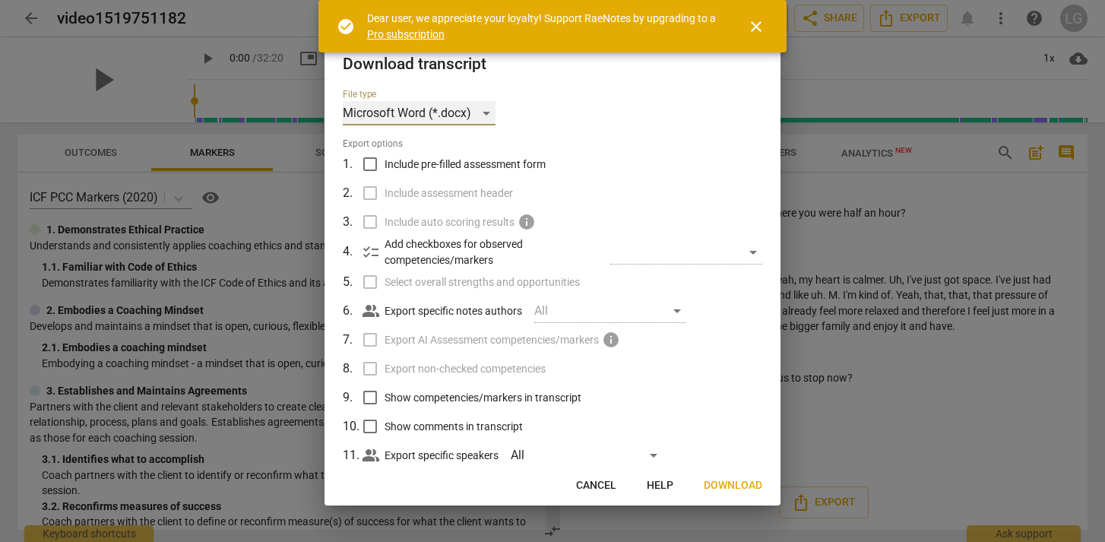
click at [491, 114] on div "Microsoft Word (*.docx)" at bounding box center [419, 113] width 153 height 24
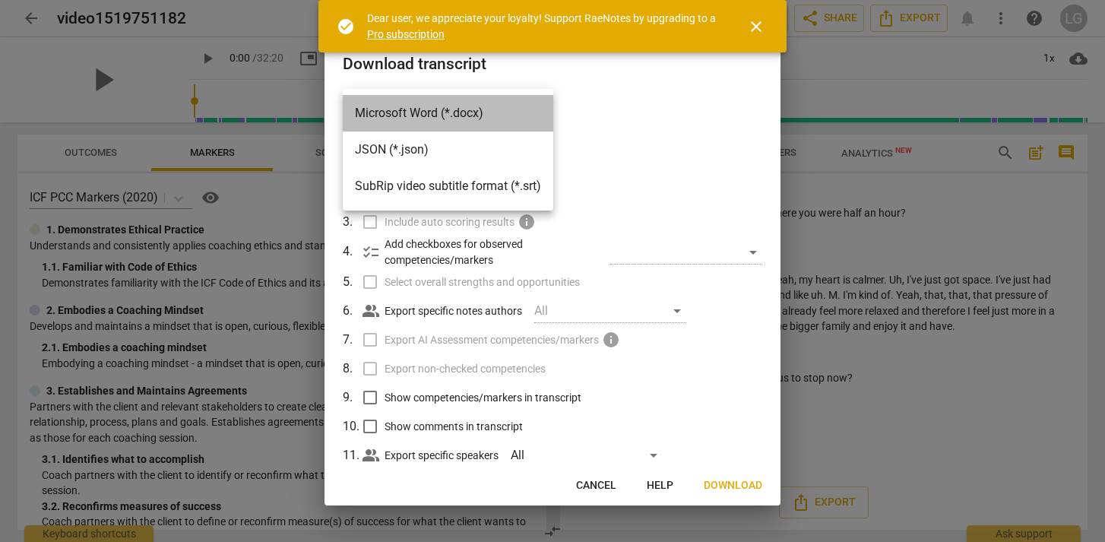
click at [463, 118] on li "Microsoft Word (*.docx)" at bounding box center [448, 113] width 211 height 36
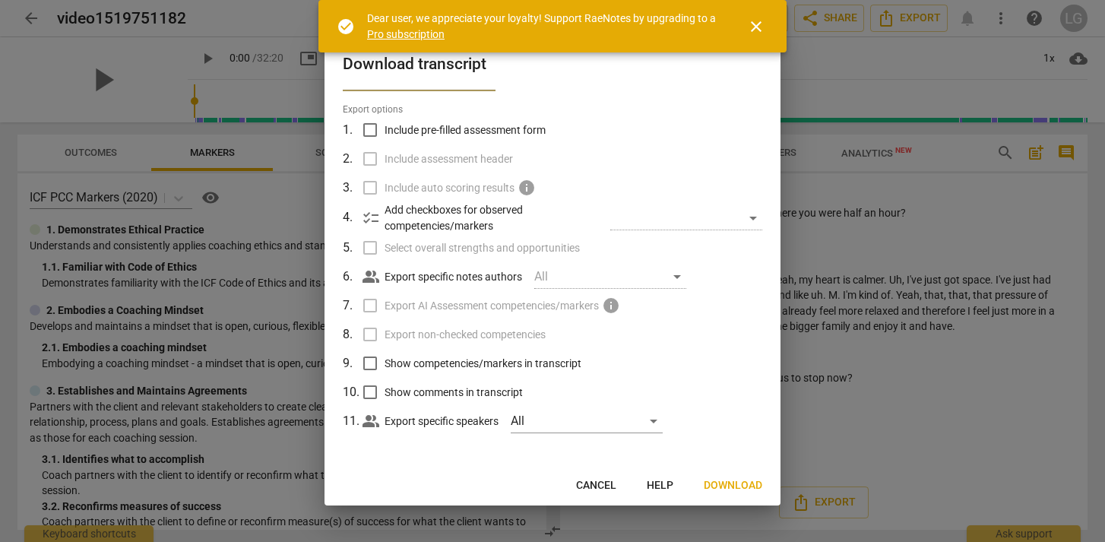
scroll to position [0, 0]
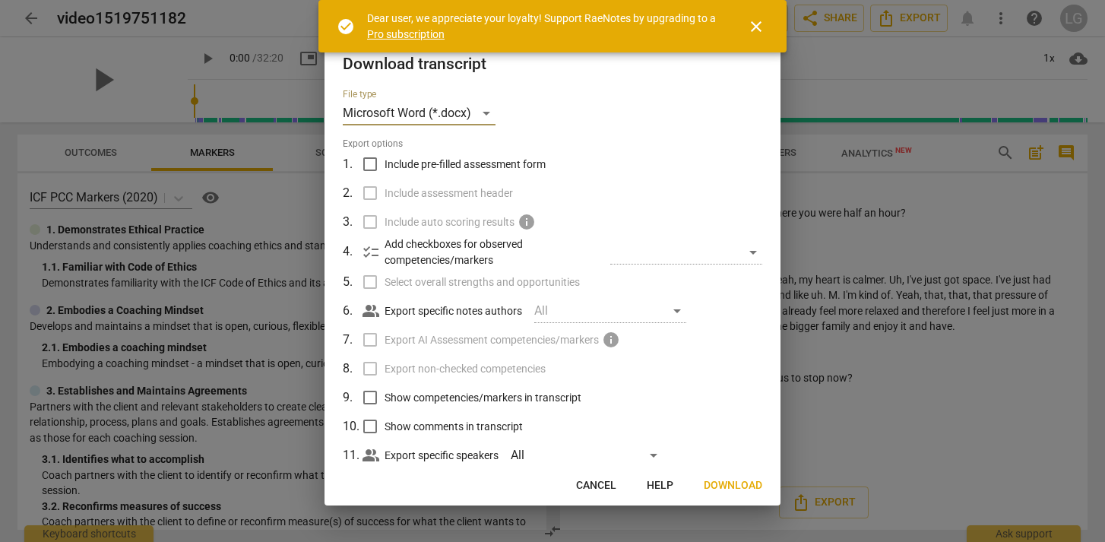
click at [733, 489] on span "Download" at bounding box center [733, 485] width 59 height 15
